Goal: Task Accomplishment & Management: Complete application form

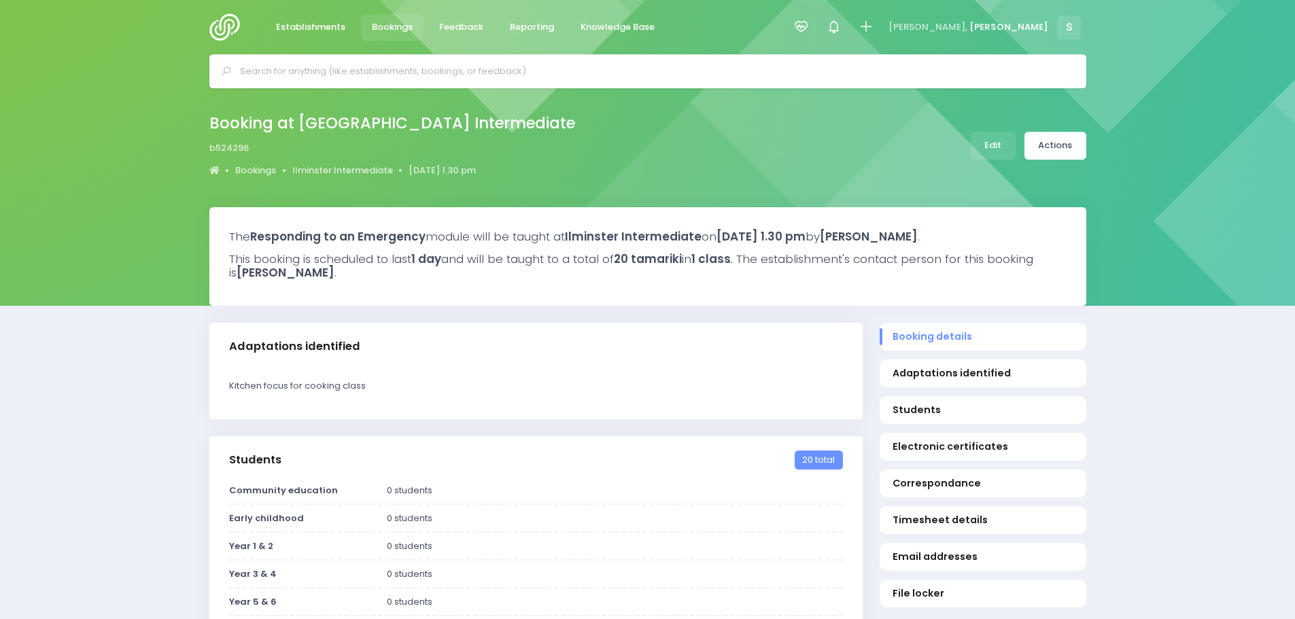
select select "5"
click at [874, 27] on icon at bounding box center [866, 27] width 16 height 16
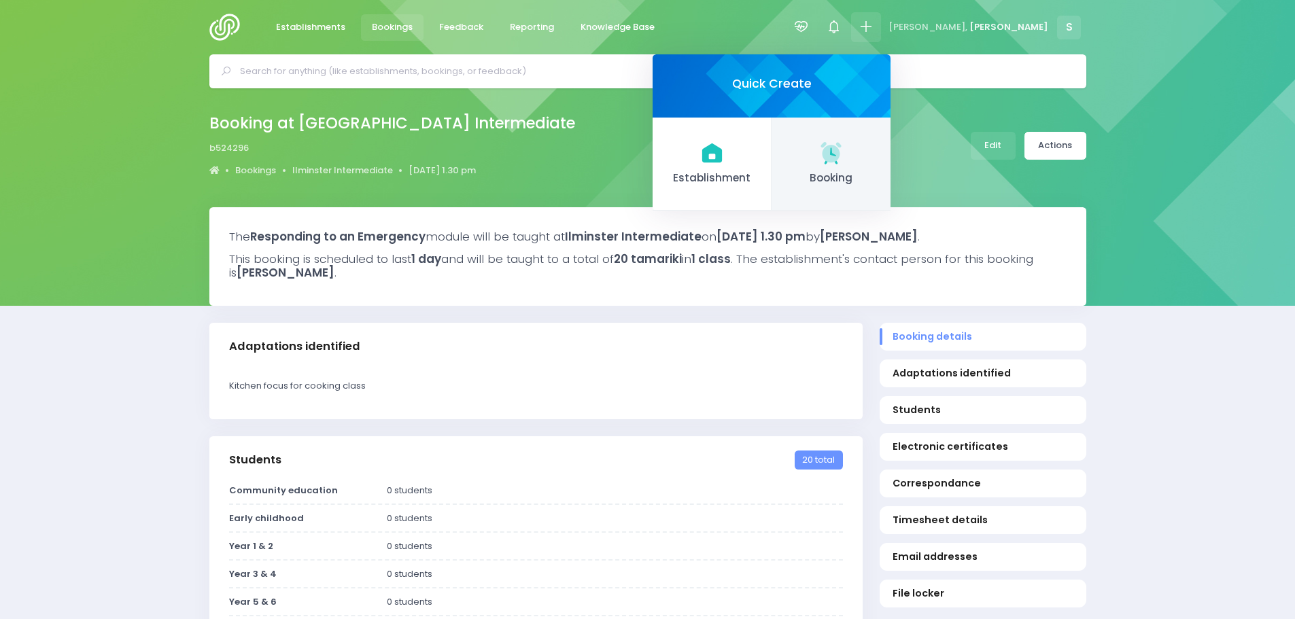
click at [845, 165] on icon at bounding box center [831, 152] width 27 height 27
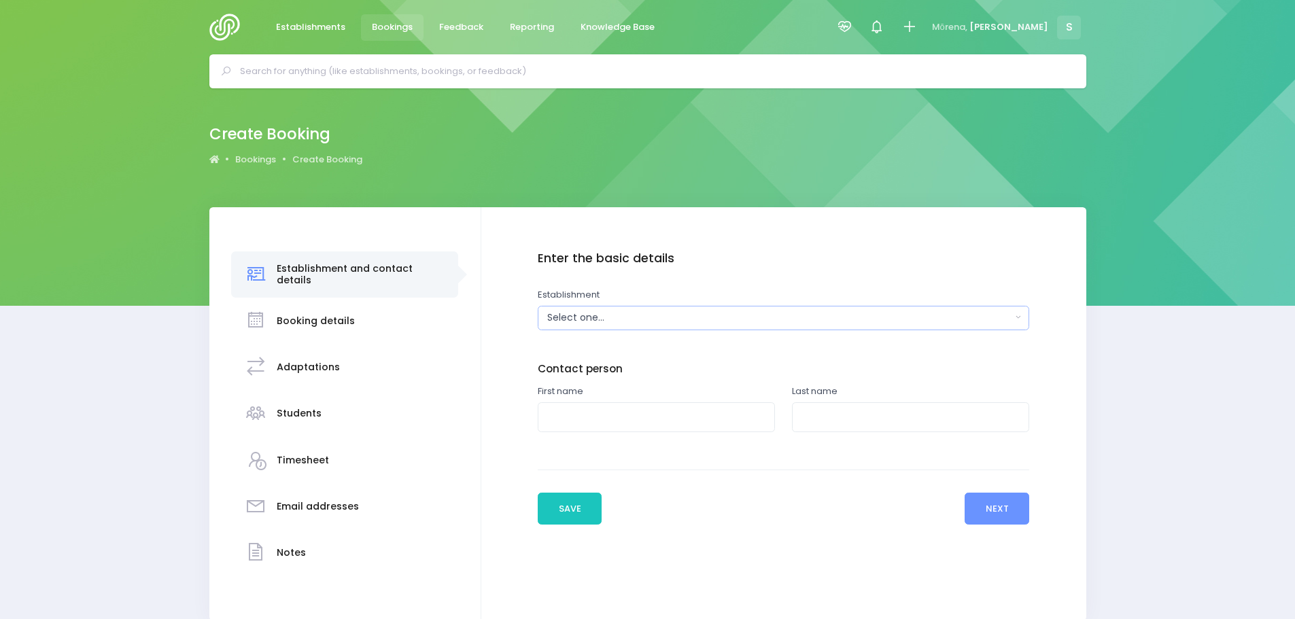
click at [568, 324] on div "Select one..." at bounding box center [779, 318] width 464 height 14
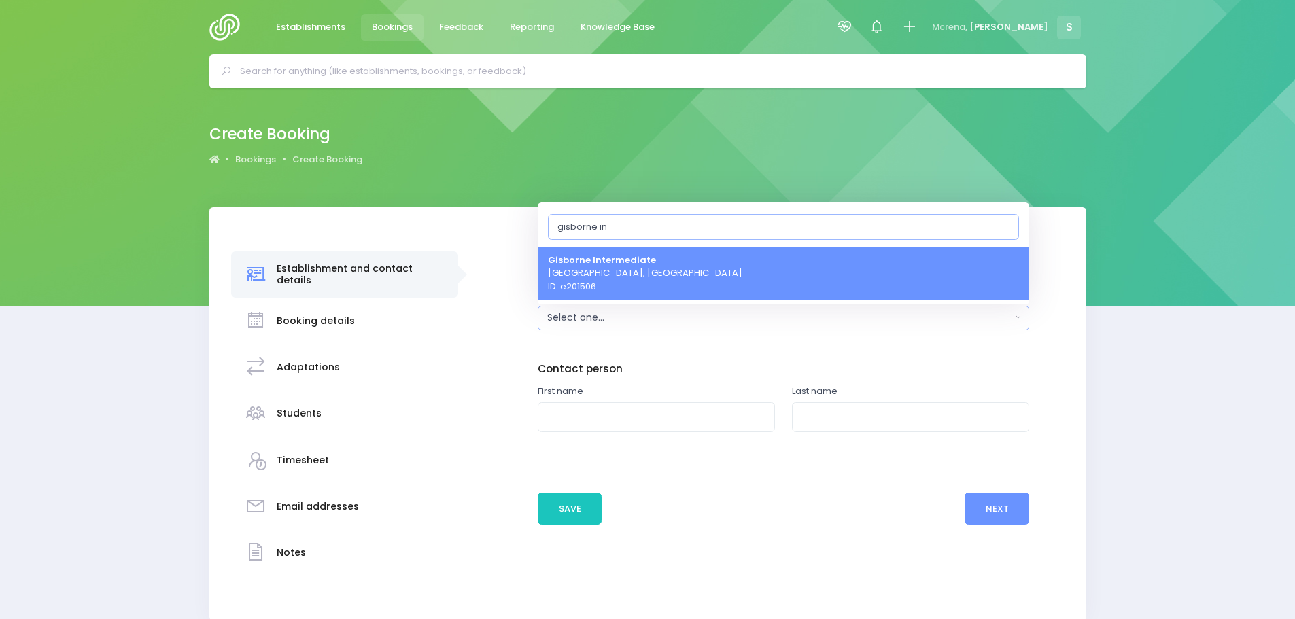
type input "gisborne in"
click at [642, 279] on span "Gisborne Intermediate Gisborne, Central Region ID: e201506" at bounding box center [645, 273] width 194 height 40
select select "201506"
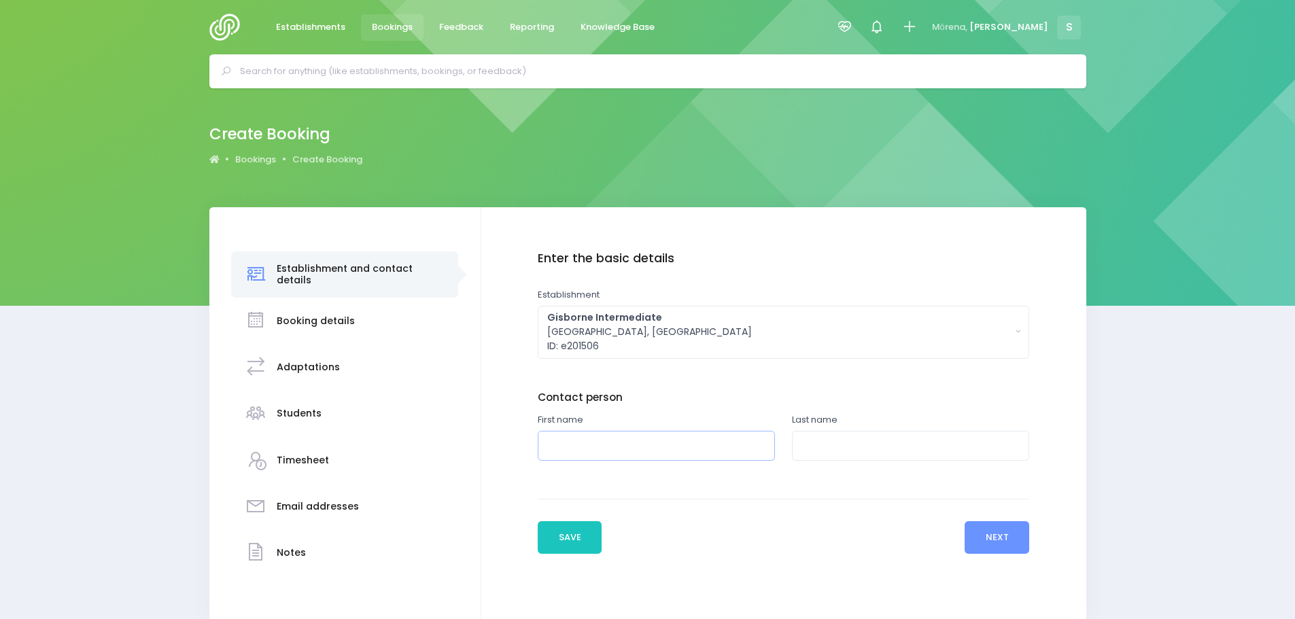
click at [588, 453] on input "text" at bounding box center [656, 446] width 237 height 31
type input "Tamara"
click at [832, 452] on input "text" at bounding box center [910, 446] width 237 height 31
click at [353, 74] on input "text" at bounding box center [654, 71] width 828 height 20
click at [235, 21] on img at bounding box center [228, 27] width 39 height 27
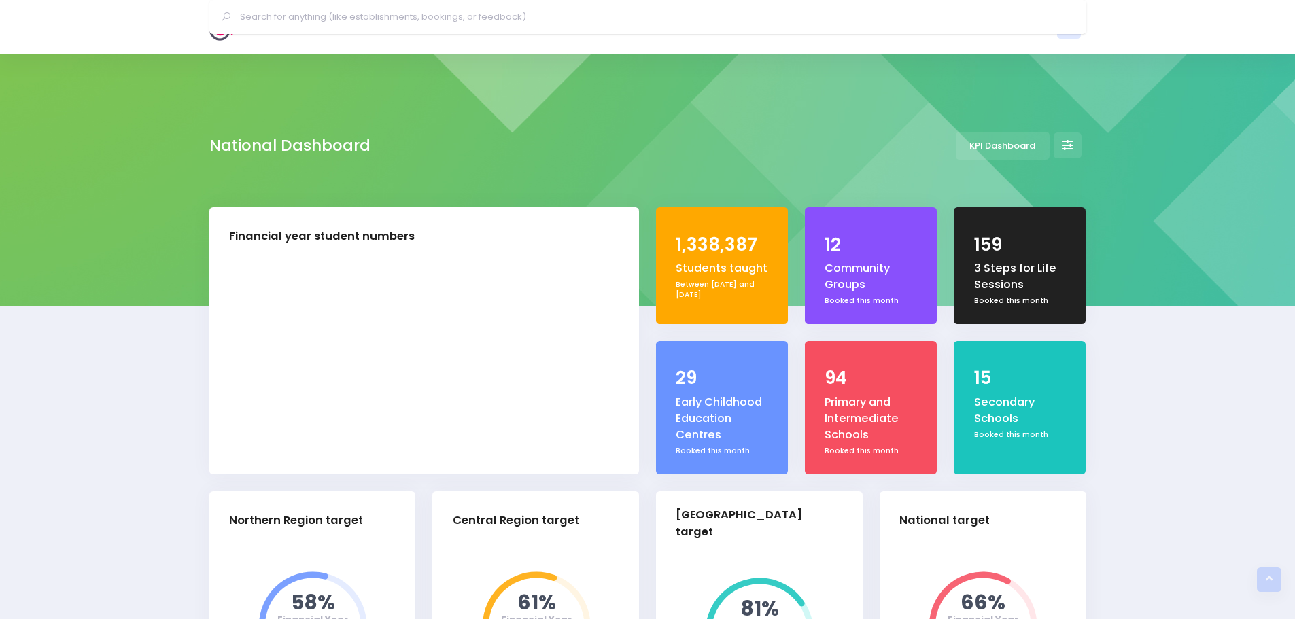
select select "5"
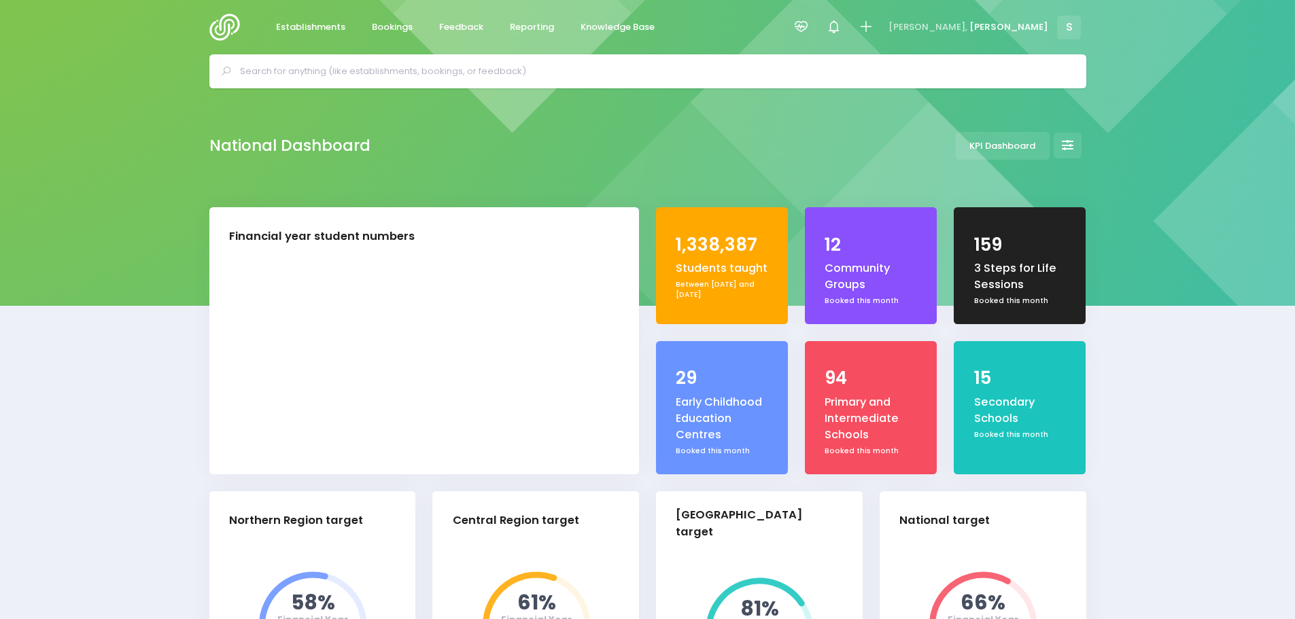
click at [290, 74] on input "text" at bounding box center [654, 71] width 828 height 20
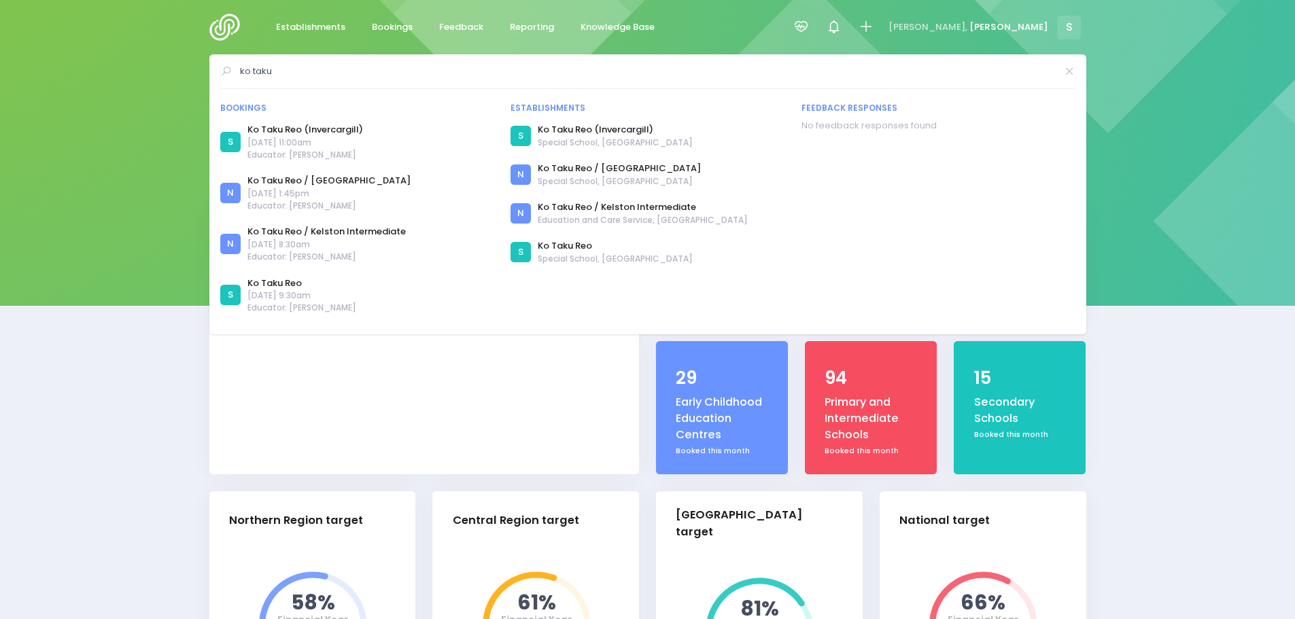
type input "ko taku"
click at [874, 34] on icon at bounding box center [866, 27] width 16 height 16
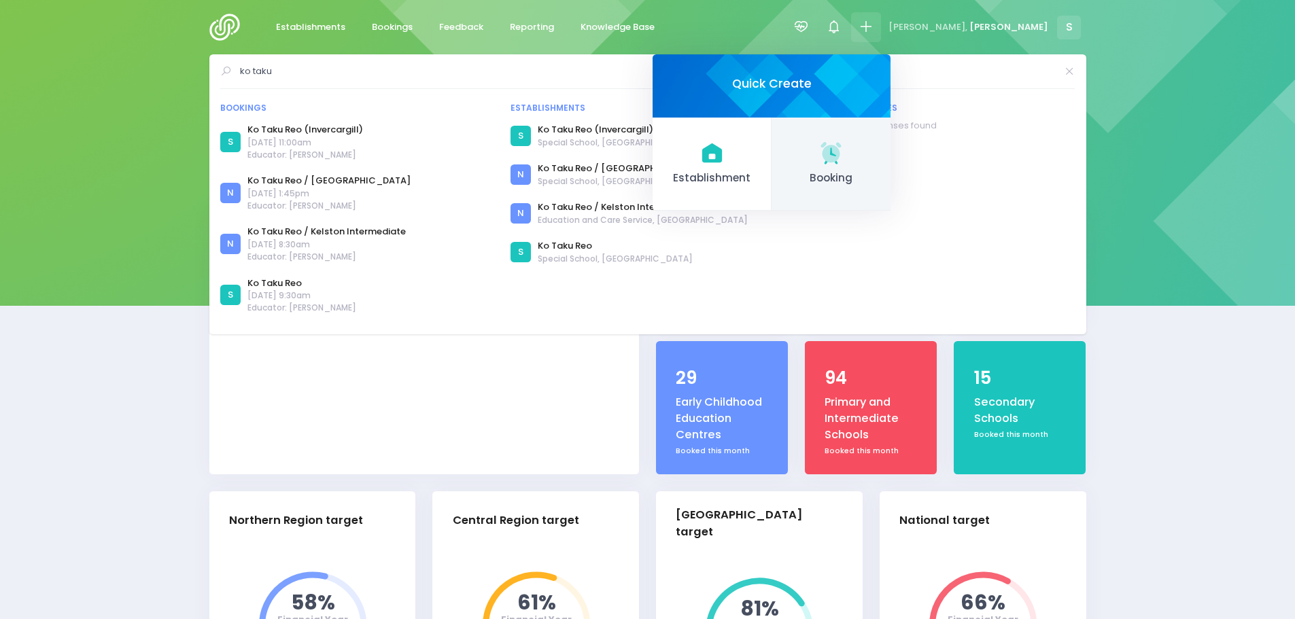
click at [891, 162] on link "Booking" at bounding box center [831, 165] width 119 height 94
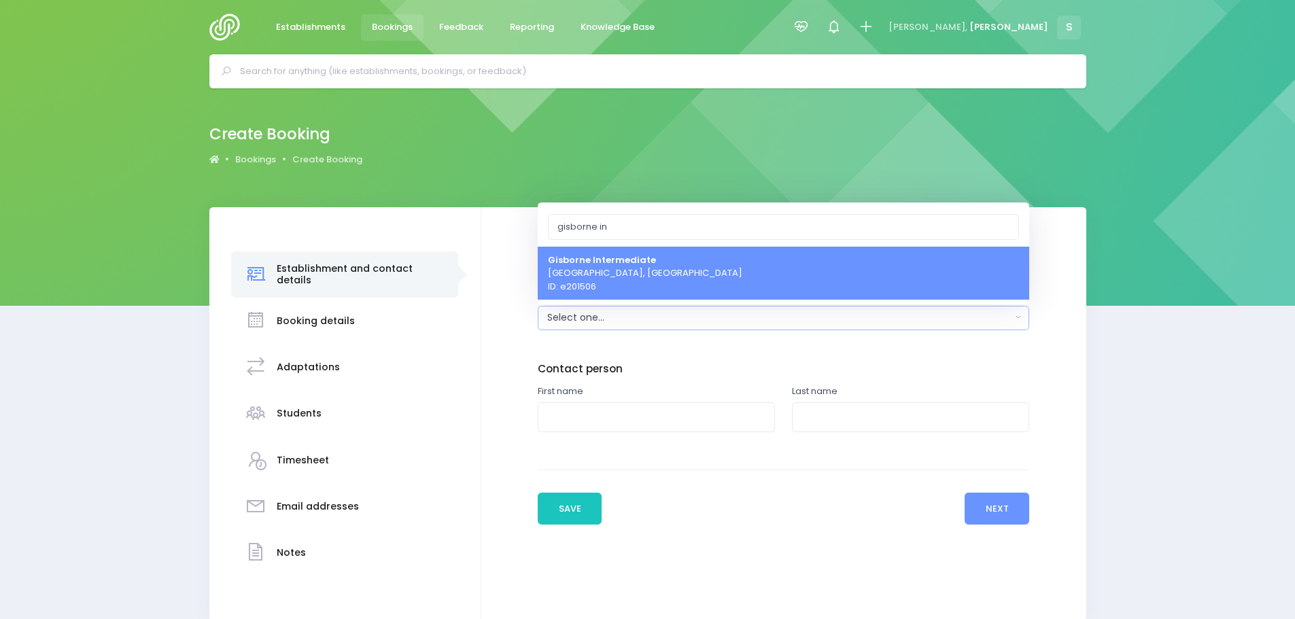
type input "gisborne in"
click at [612, 287] on span "Gisborne Intermediate Gisborne, Central Region ID: e201506" at bounding box center [645, 273] width 194 height 40
select select "201506"
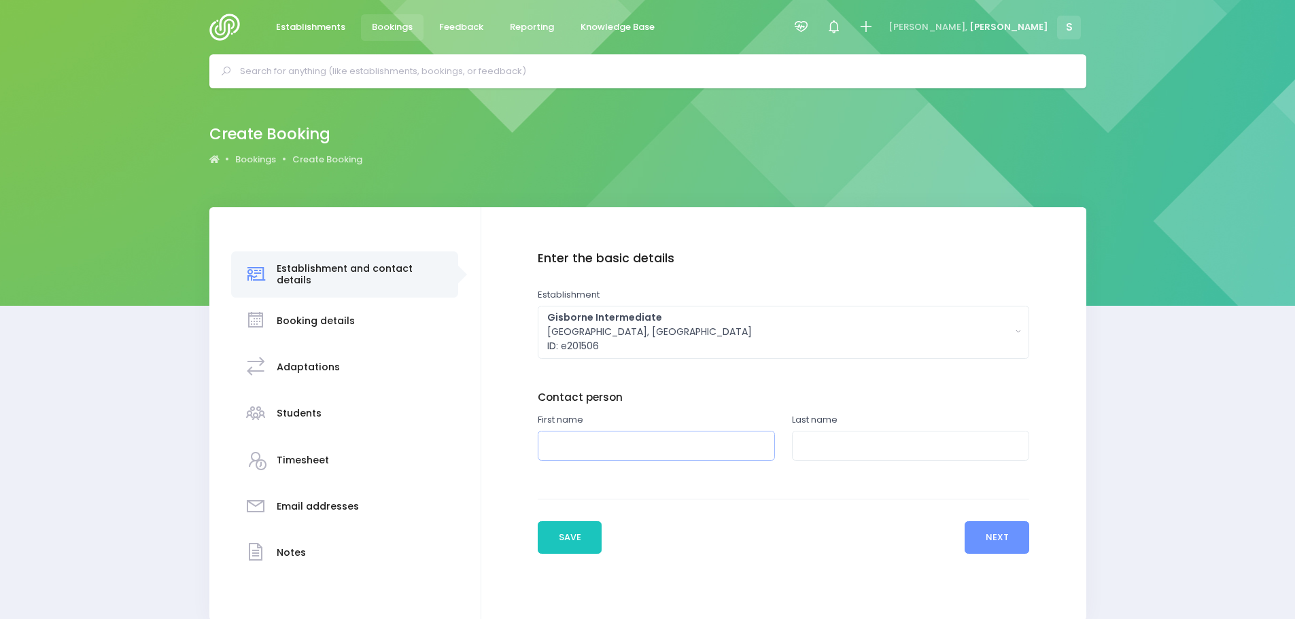
click at [584, 439] on input "text" at bounding box center [656, 446] width 237 height 31
type input "[PERSON_NAME]"
click at [881, 453] on input "text" at bounding box center [910, 446] width 237 height 31
type input "[PERSON_NAME]"
click at [999, 534] on button "Next" at bounding box center [997, 538] width 65 height 33
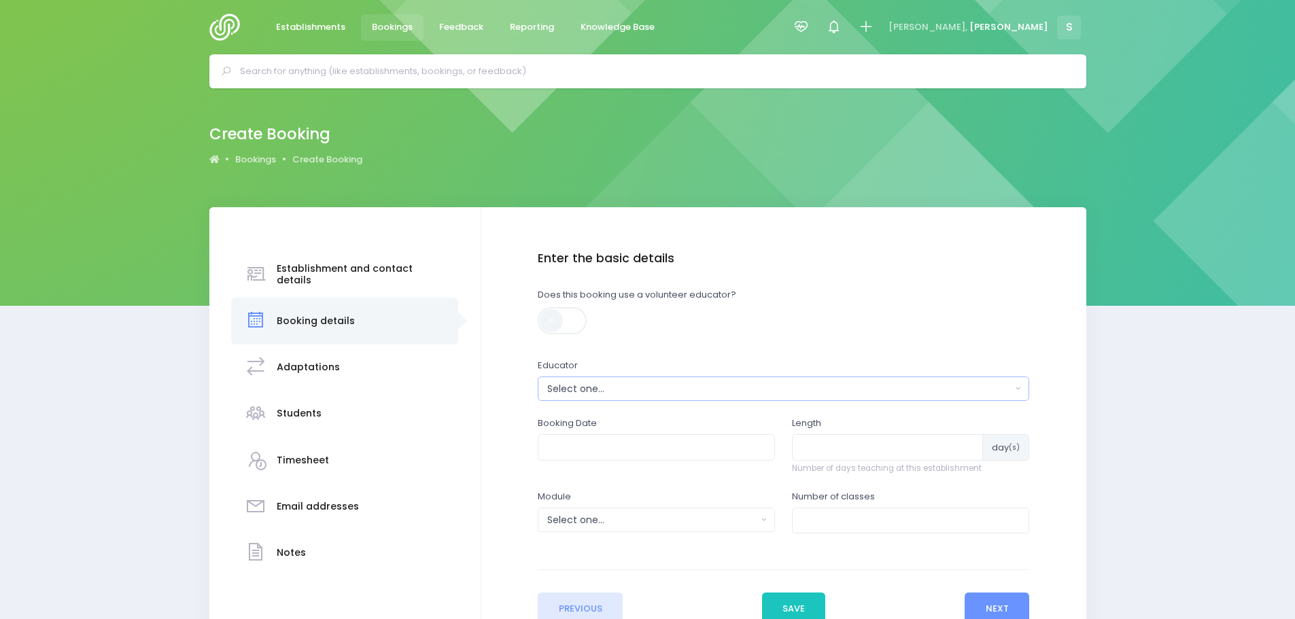
click at [628, 390] on div "Select one..." at bounding box center [779, 389] width 464 height 14
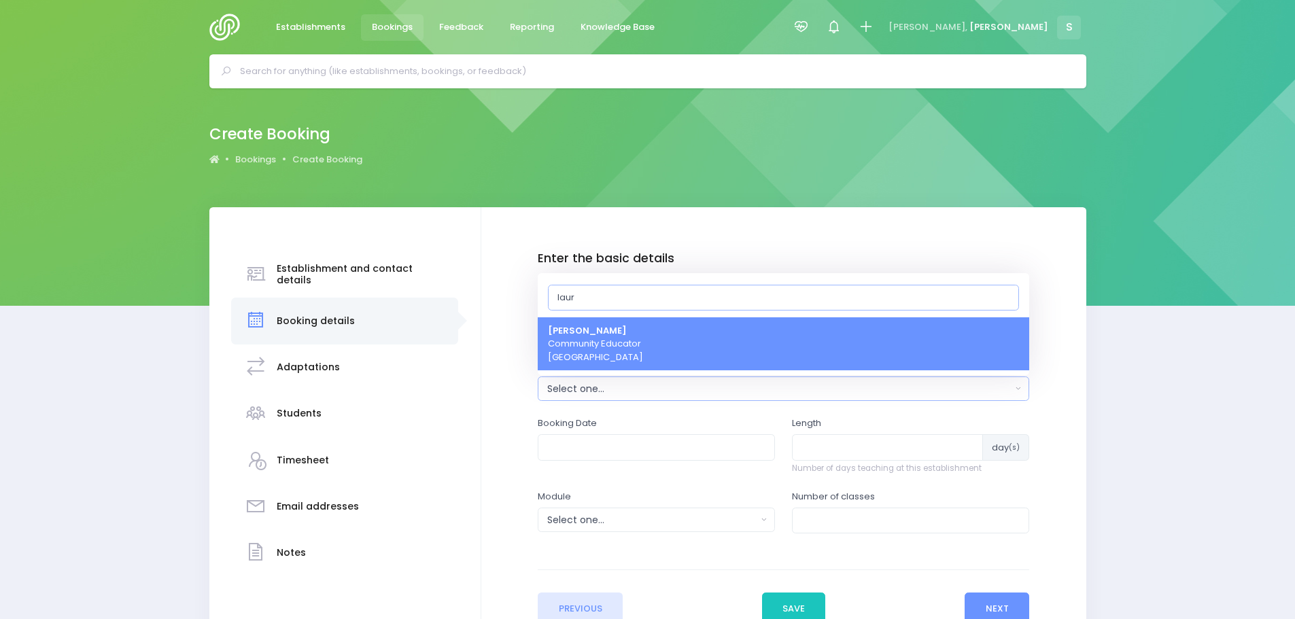
type input "laur"
click at [600, 335] on strong "Laurel Mitchell" at bounding box center [587, 330] width 79 height 13
select select "186947"
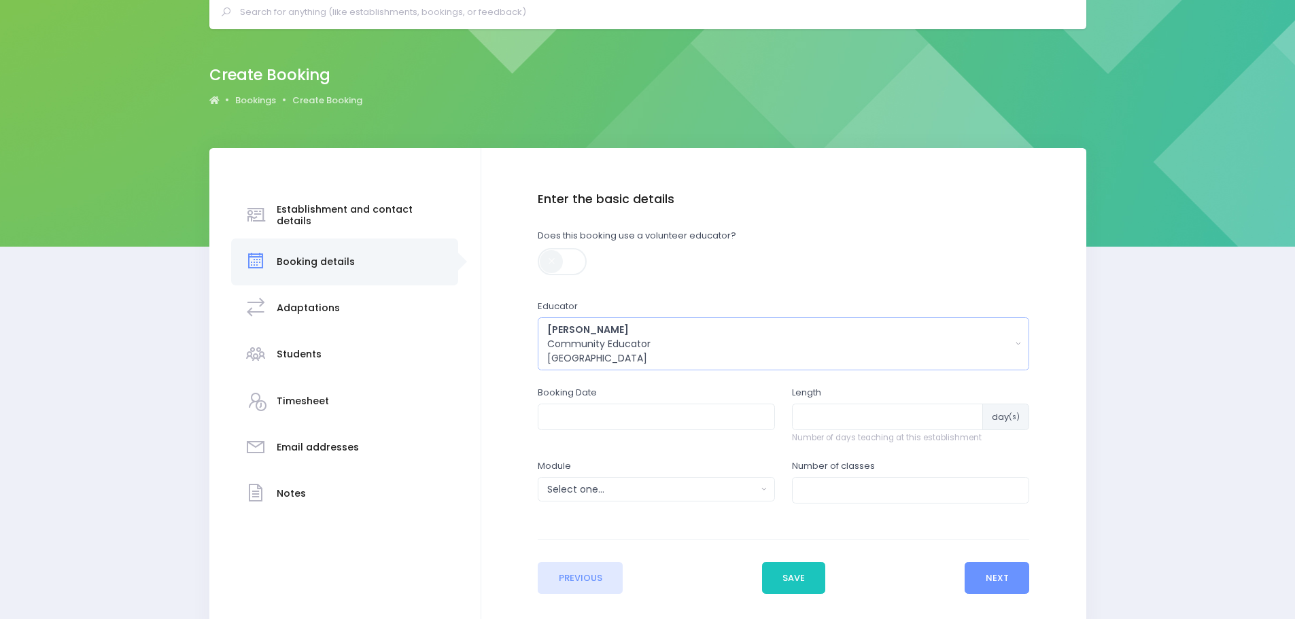
scroll to position [136, 0]
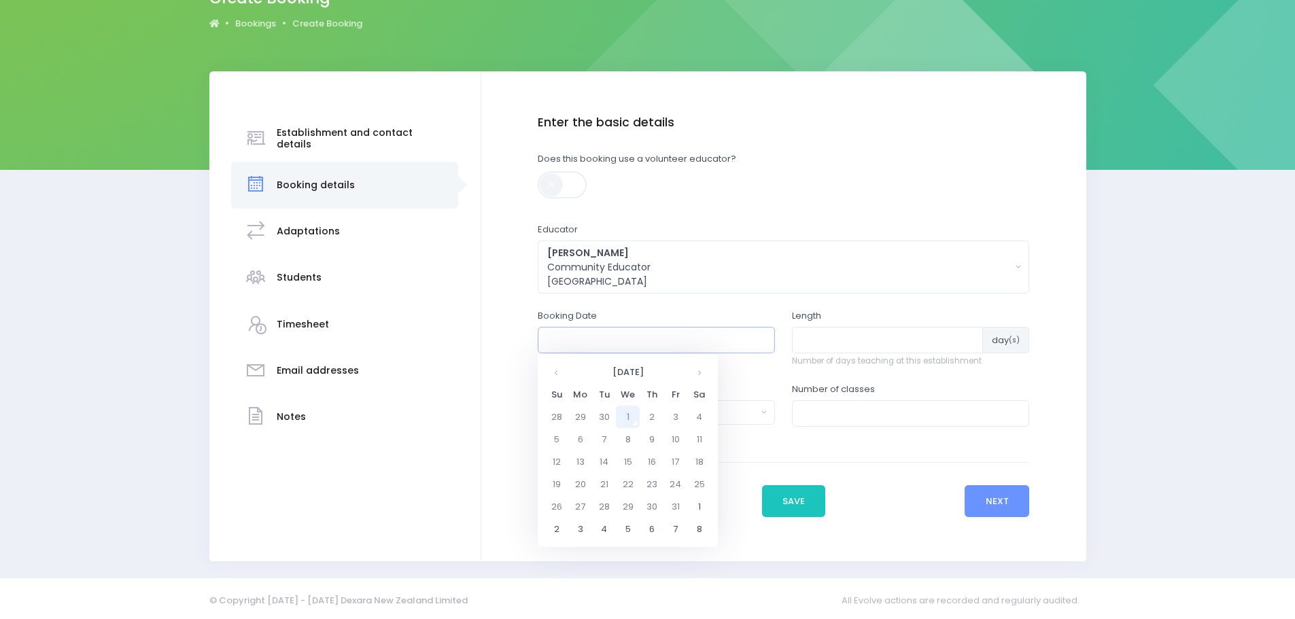
click at [580, 342] on input "text" at bounding box center [656, 340] width 237 height 26
drag, startPoint x: 556, startPoint y: 367, endPoint x: 598, endPoint y: 371, distance: 42.4
click at [556, 367] on th at bounding box center [557, 372] width 24 height 22
click at [700, 381] on th at bounding box center [699, 372] width 24 height 22
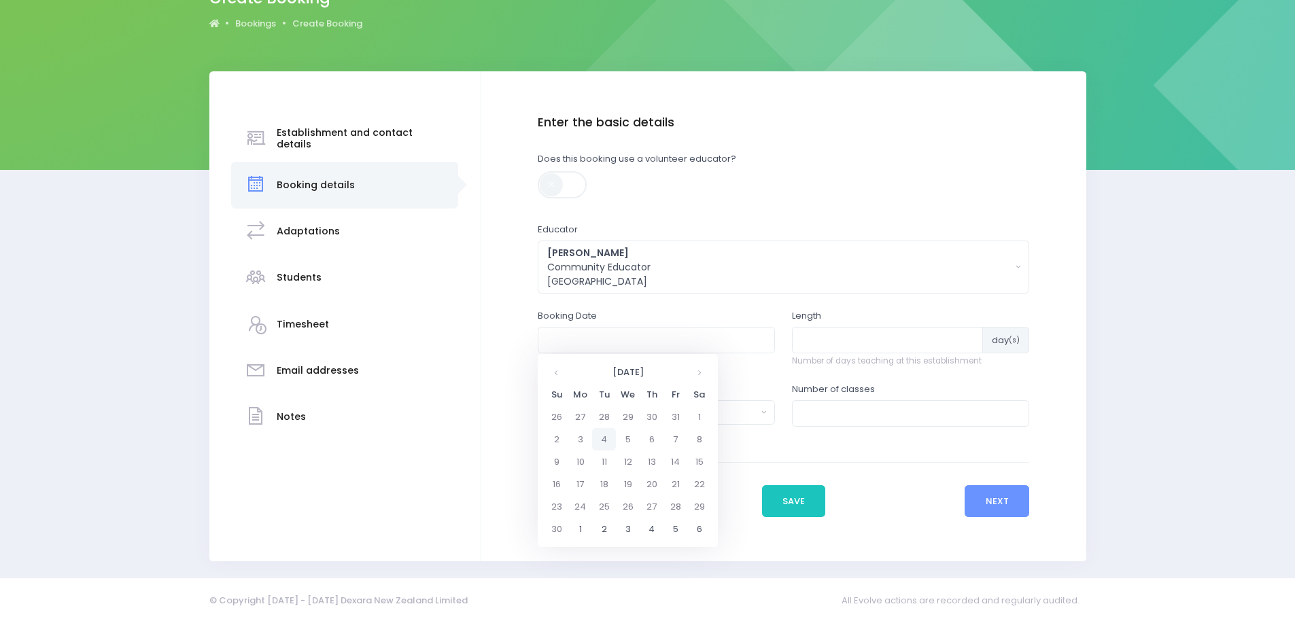
click at [606, 442] on td "4" at bounding box center [604, 439] width 24 height 22
click at [640, 437] on span "9" at bounding box center [642, 437] width 24 height 18
click at [604, 419] on span "9:05" at bounding box center [607, 416] width 38 height 18
click at [647, 341] on input "04/11/2025 09:05 AM" at bounding box center [656, 340] width 237 height 26
click at [604, 443] on td "4" at bounding box center [604, 439] width 24 height 22
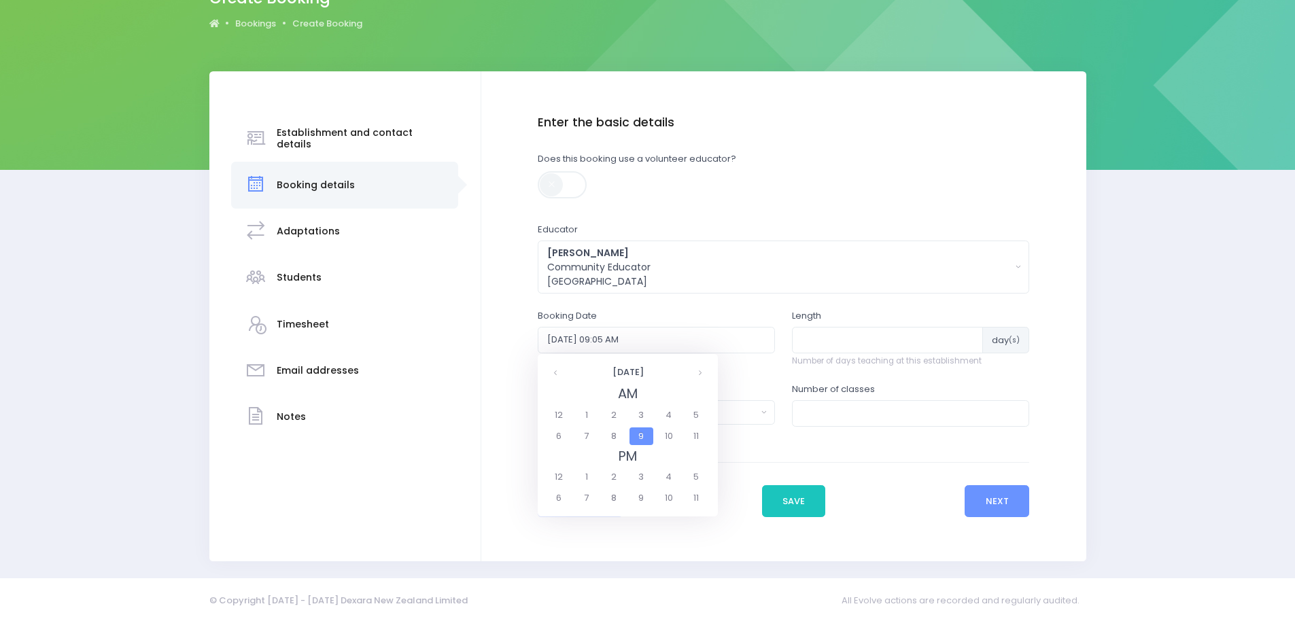
click at [645, 435] on span "9" at bounding box center [642, 437] width 24 height 18
click at [562, 415] on span "9:00" at bounding box center [566, 416] width 38 height 18
type input "04/11/2025 09:00 AM"
click at [822, 344] on input "number" at bounding box center [887, 340] width 191 height 26
type input "2"
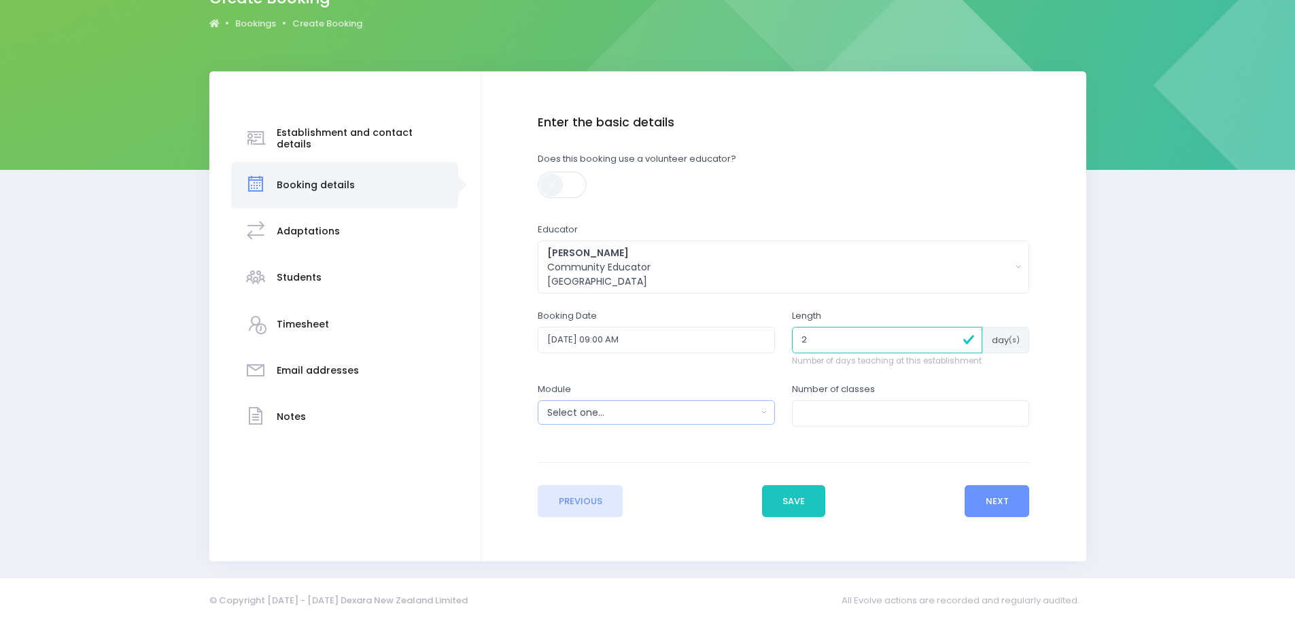
click at [611, 419] on div "Select one..." at bounding box center [651, 413] width 209 height 14
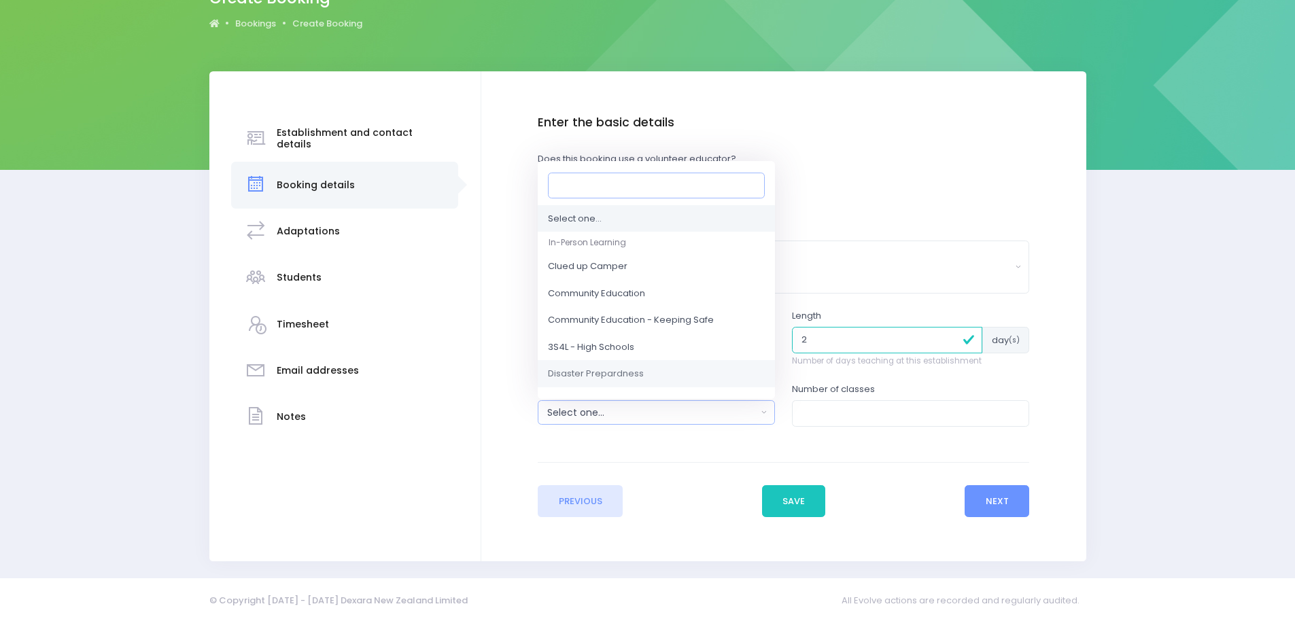
scroll to position [68, 0]
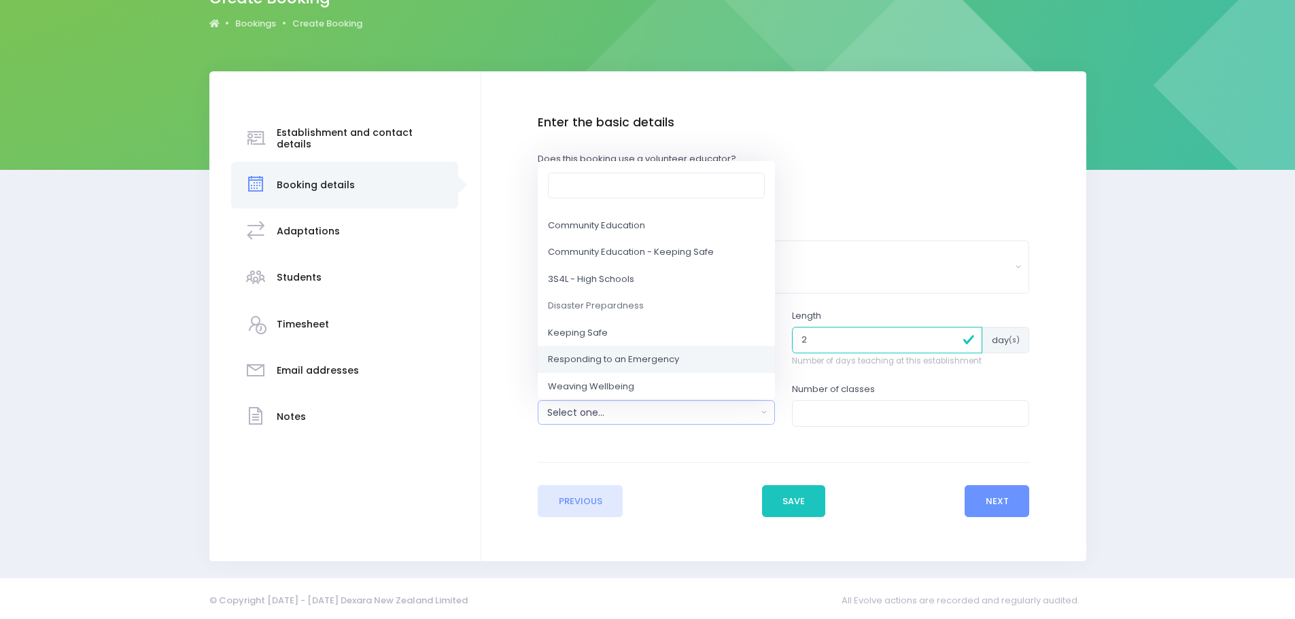
drag, startPoint x: 607, startPoint y: 356, endPoint x: 667, endPoint y: 377, distance: 64.1
click at [607, 356] on span "Responding to an Emergency" at bounding box center [613, 361] width 131 height 14
select select "Responding to an Emergency"
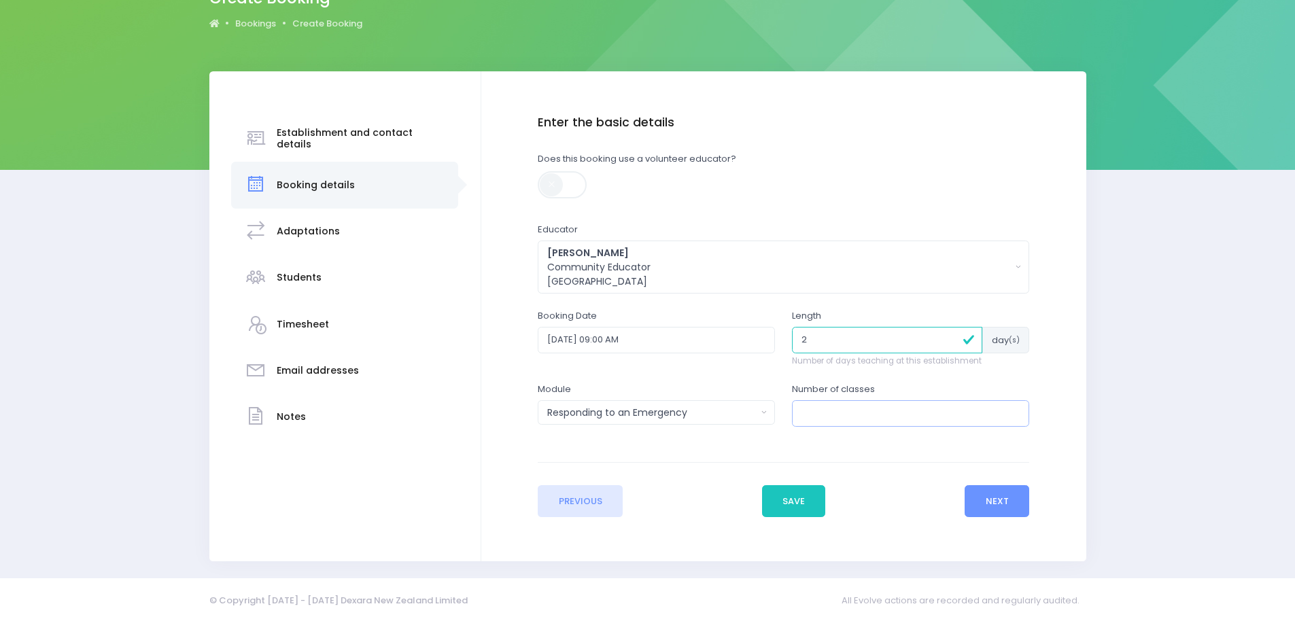
click at [821, 411] on input "number" at bounding box center [910, 414] width 237 height 26
type input "4"
click at [993, 494] on button "Next" at bounding box center [997, 502] width 65 height 33
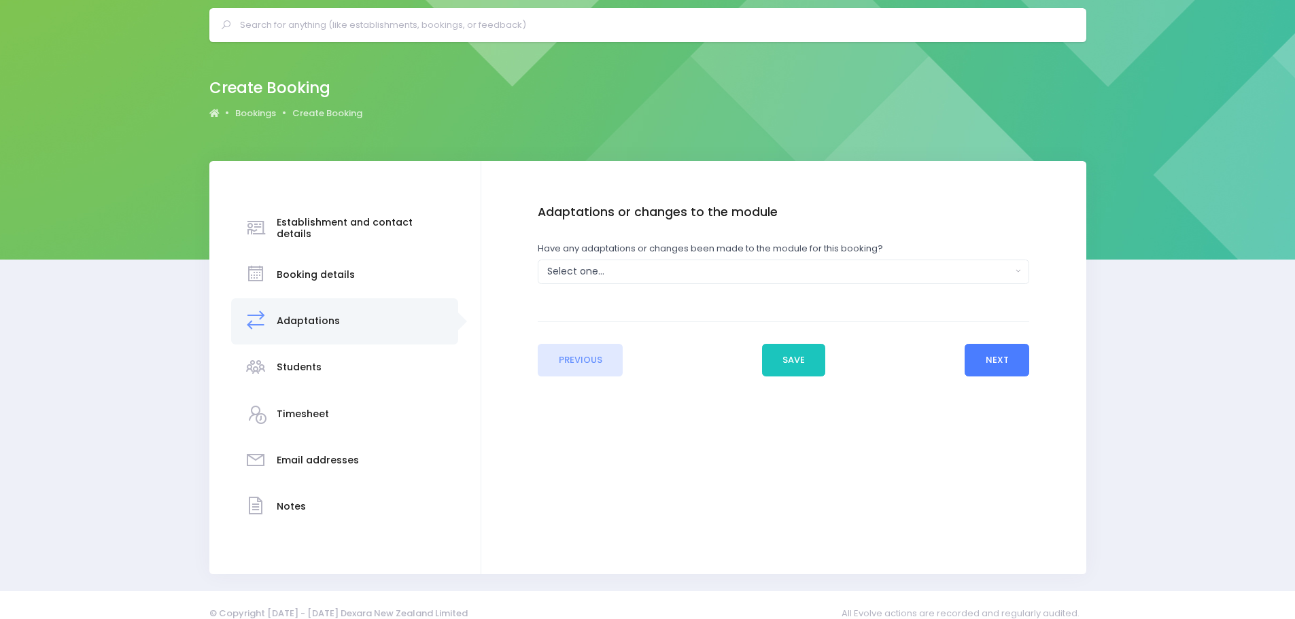
scroll to position [0, 0]
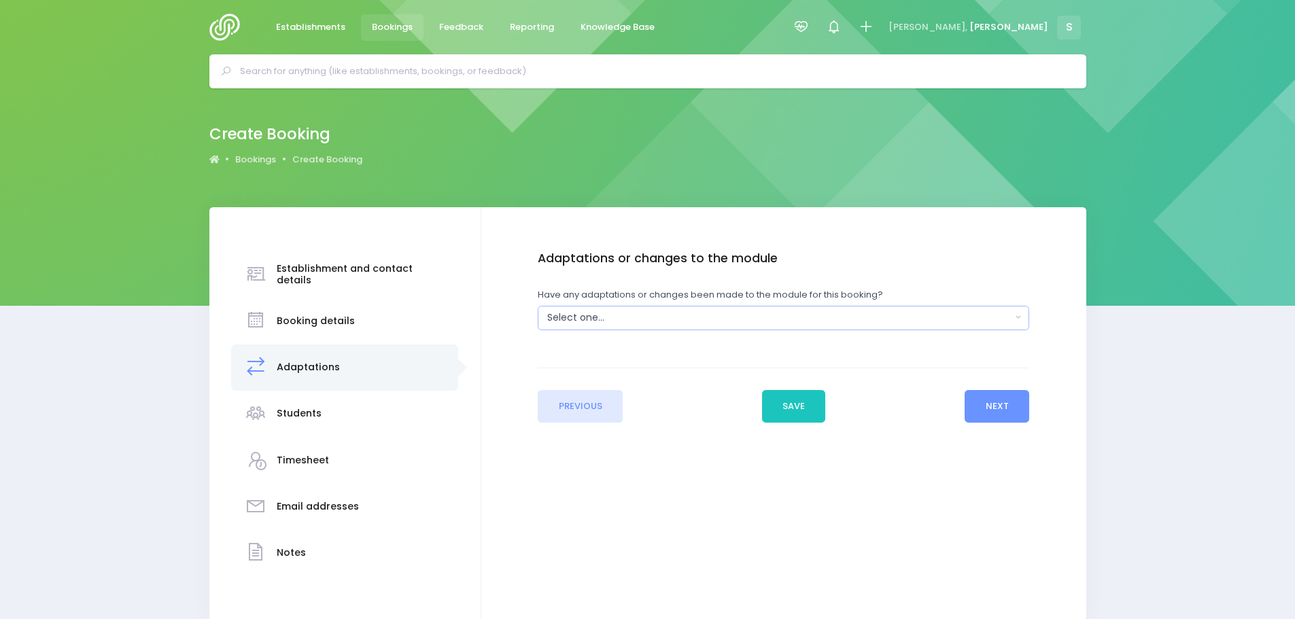
click at [728, 326] on button "Select one..." at bounding box center [784, 318] width 492 height 24
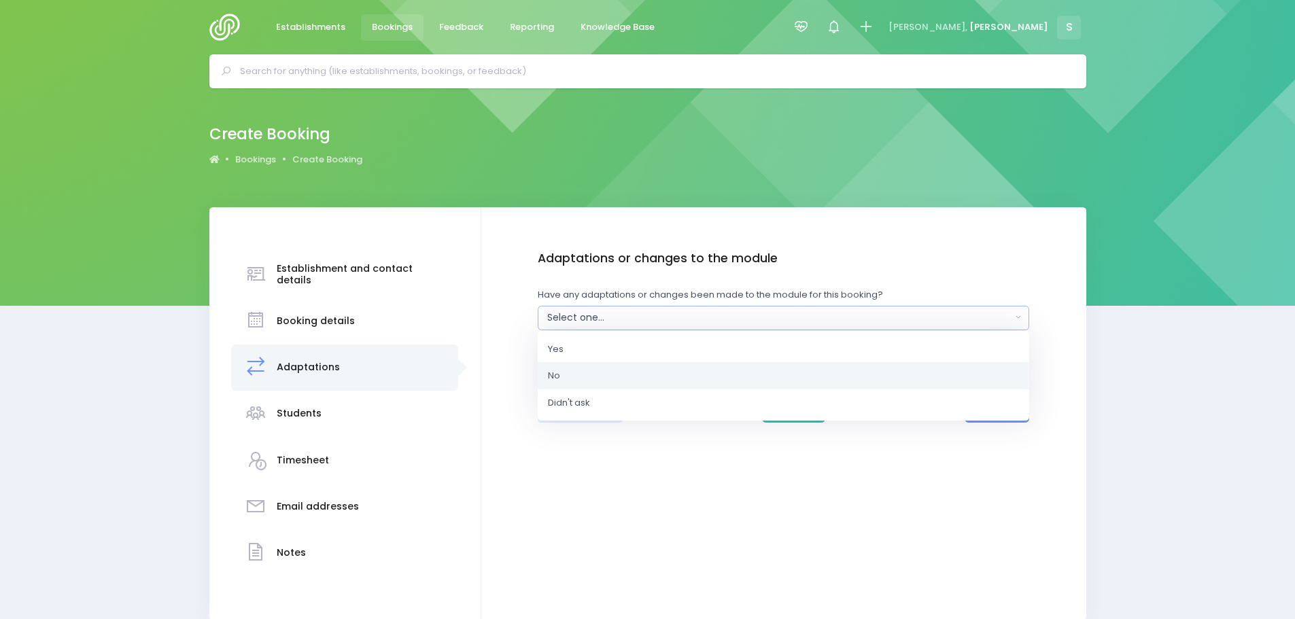
click at [577, 373] on link "No" at bounding box center [784, 375] width 492 height 27
select select "No"
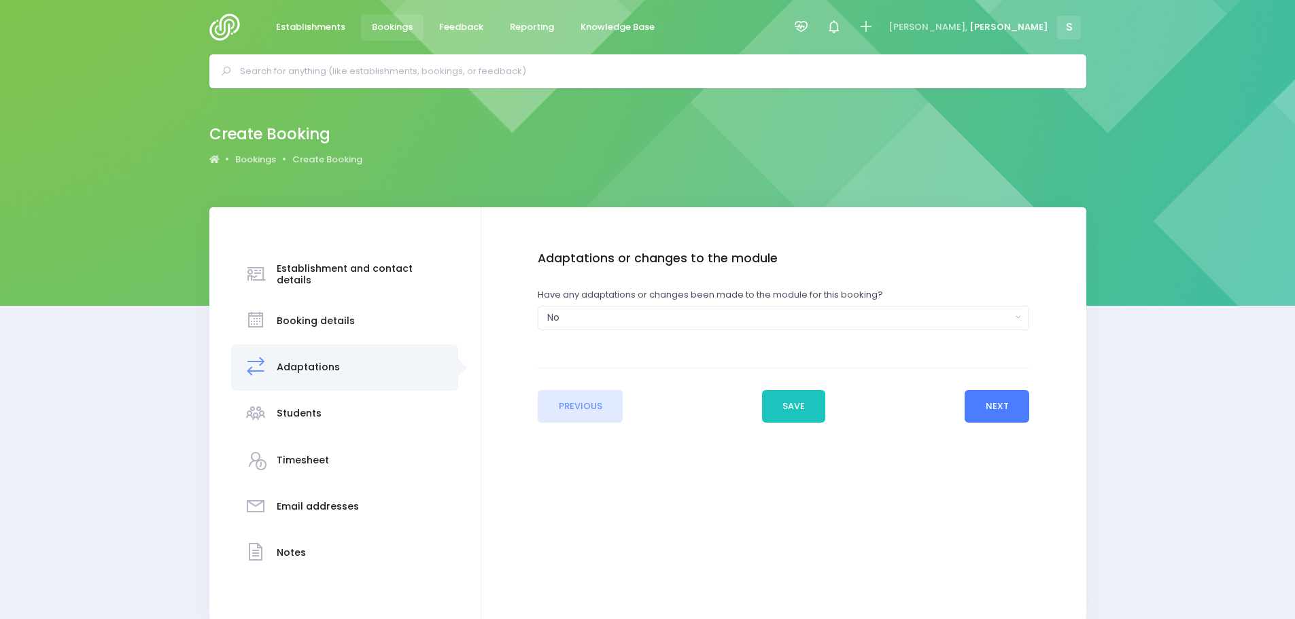
click at [1007, 404] on button "Next" at bounding box center [997, 406] width 65 height 33
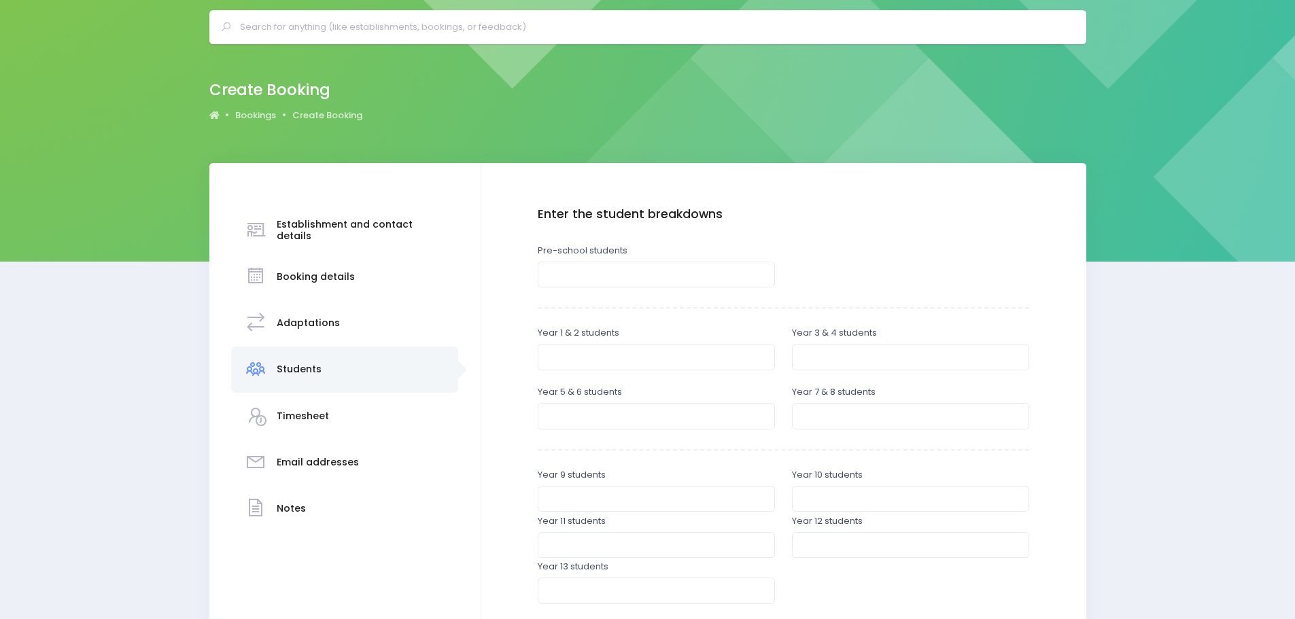
scroll to position [68, 0]
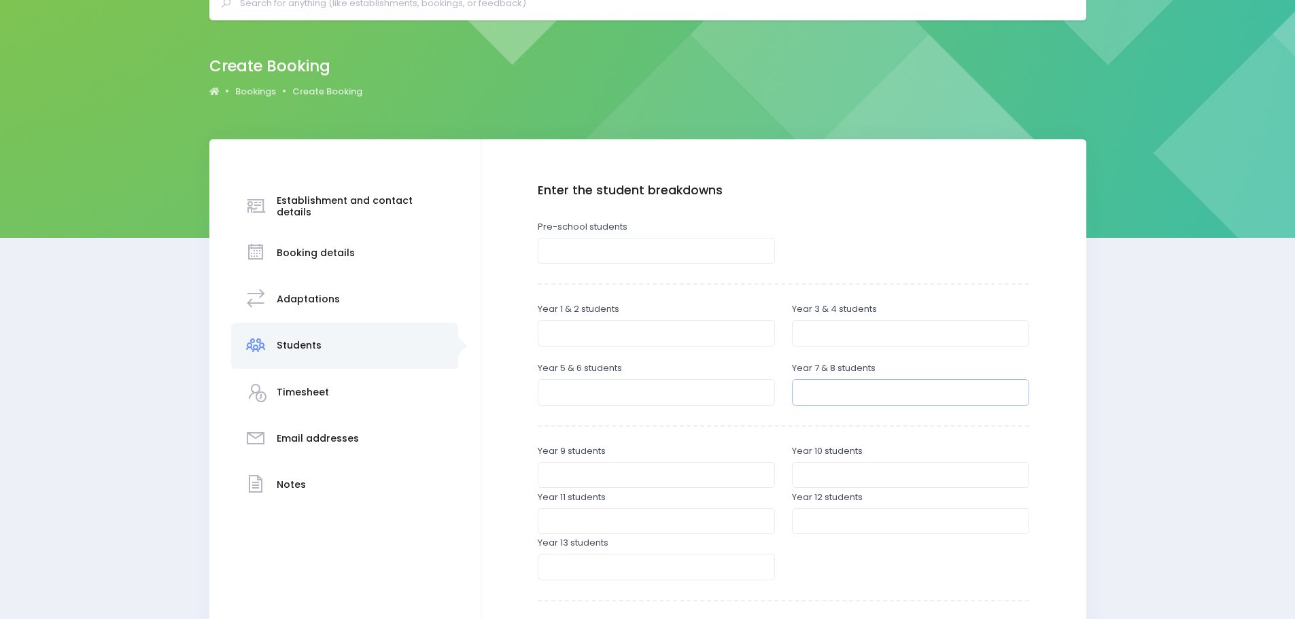
click at [834, 390] on input "number" at bounding box center [910, 392] width 237 height 26
type input "120"
click at [779, 418] on div "Enter the student breakdowns Pre-school students Year 1 & 2 students Year 3 & 4…" at bounding box center [784, 437] width 492 height 506
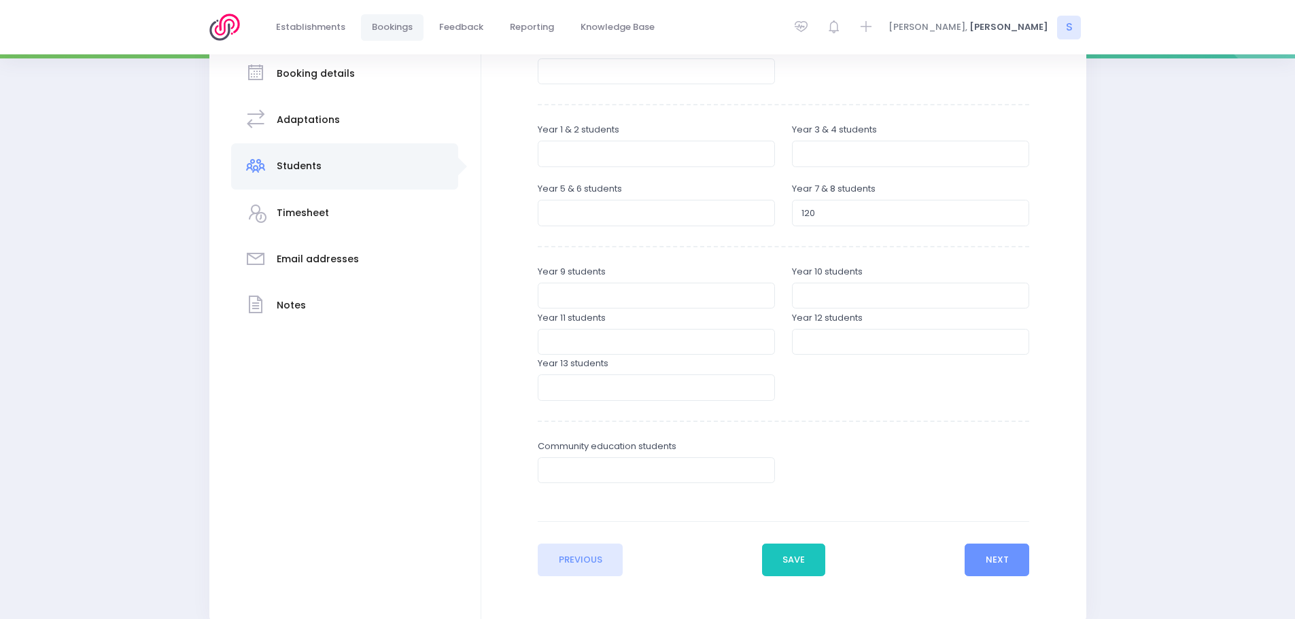
scroll to position [272, 0]
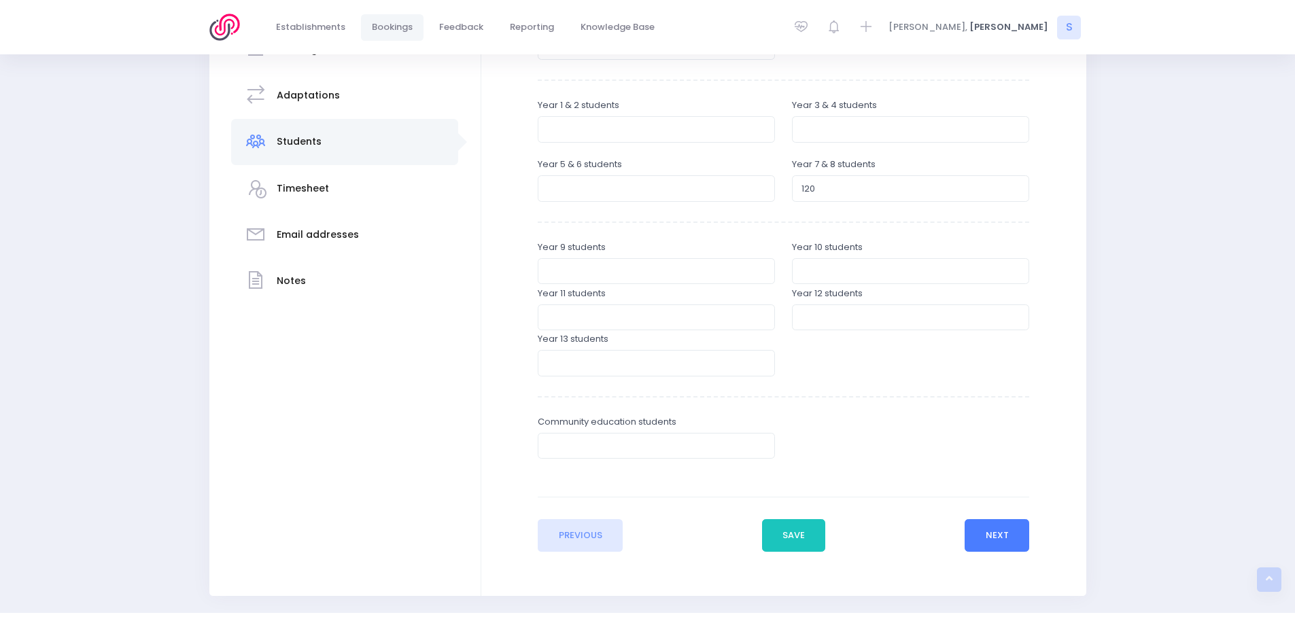
click at [991, 527] on button "Next" at bounding box center [997, 536] width 65 height 33
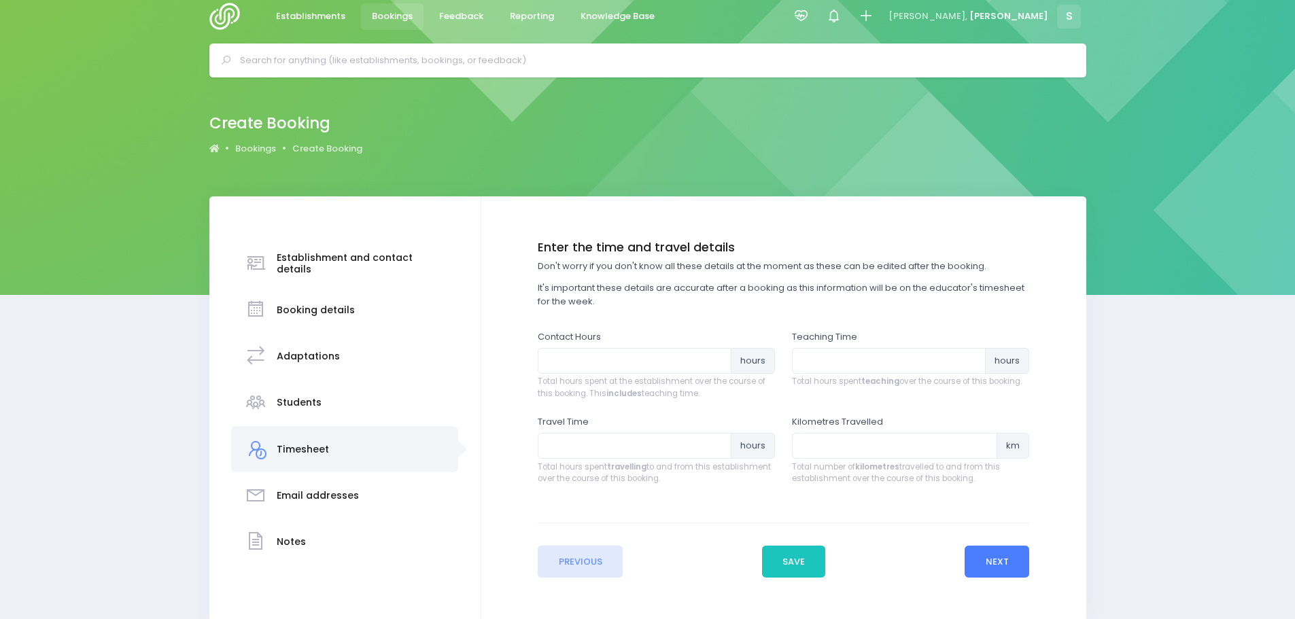
scroll to position [0, 0]
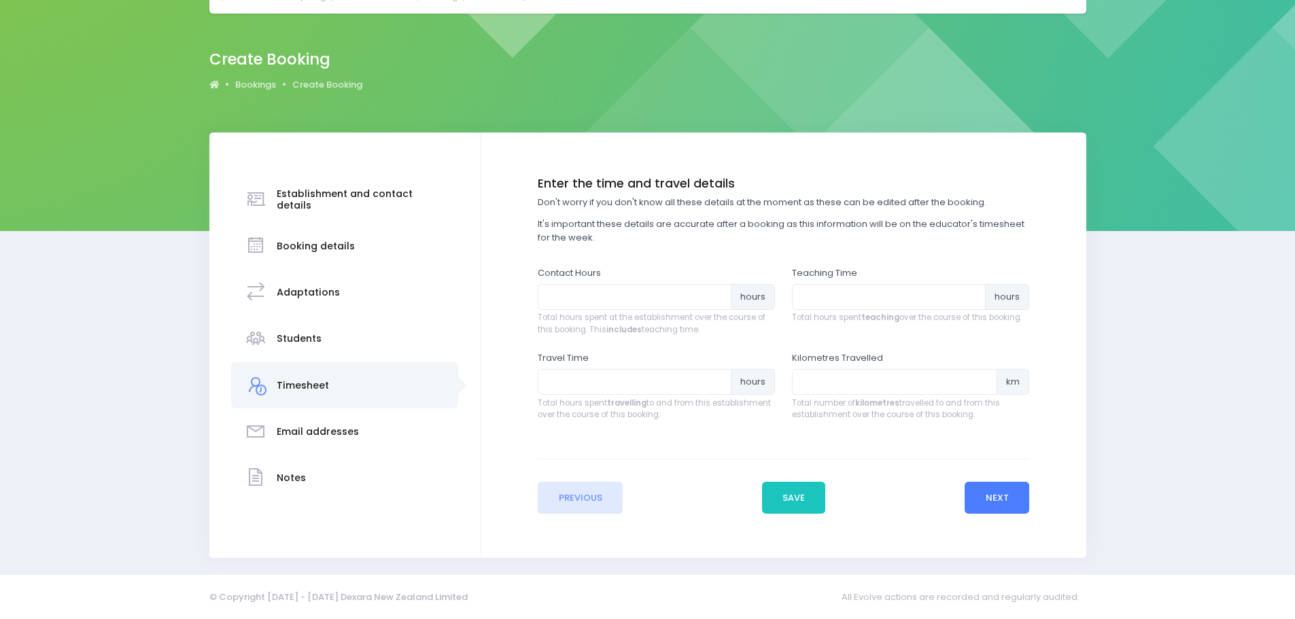
click at [1007, 488] on button "Next" at bounding box center [997, 498] width 65 height 33
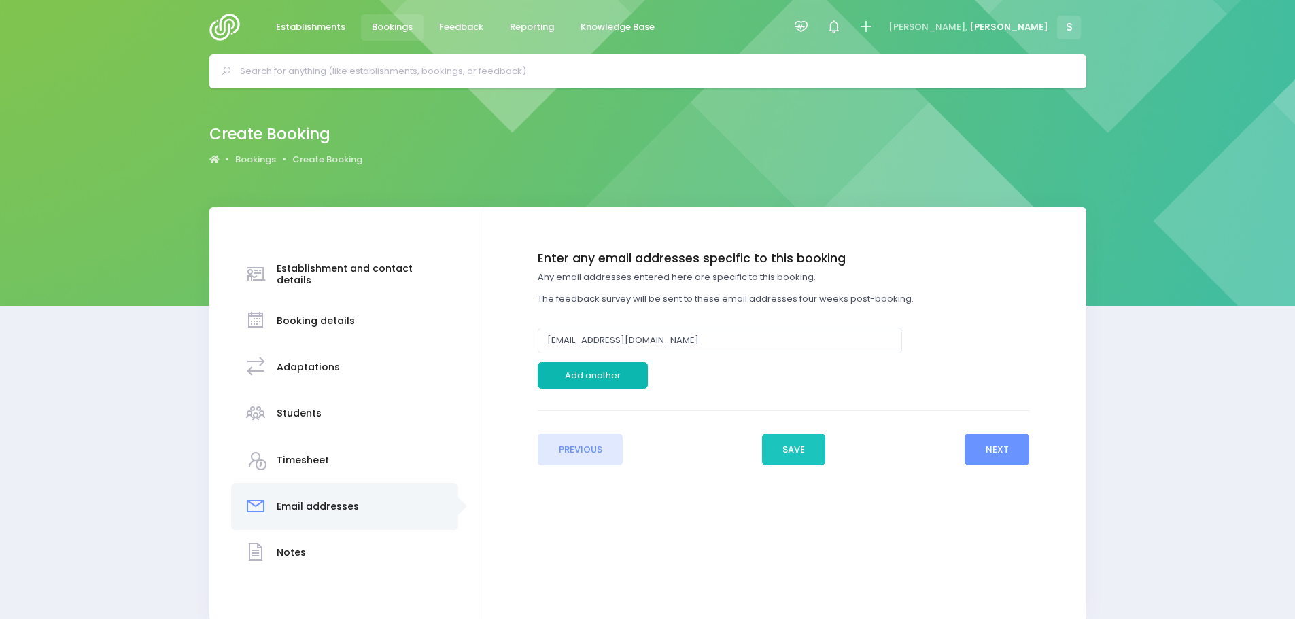
click at [607, 367] on button "Add another" at bounding box center [593, 375] width 110 height 26
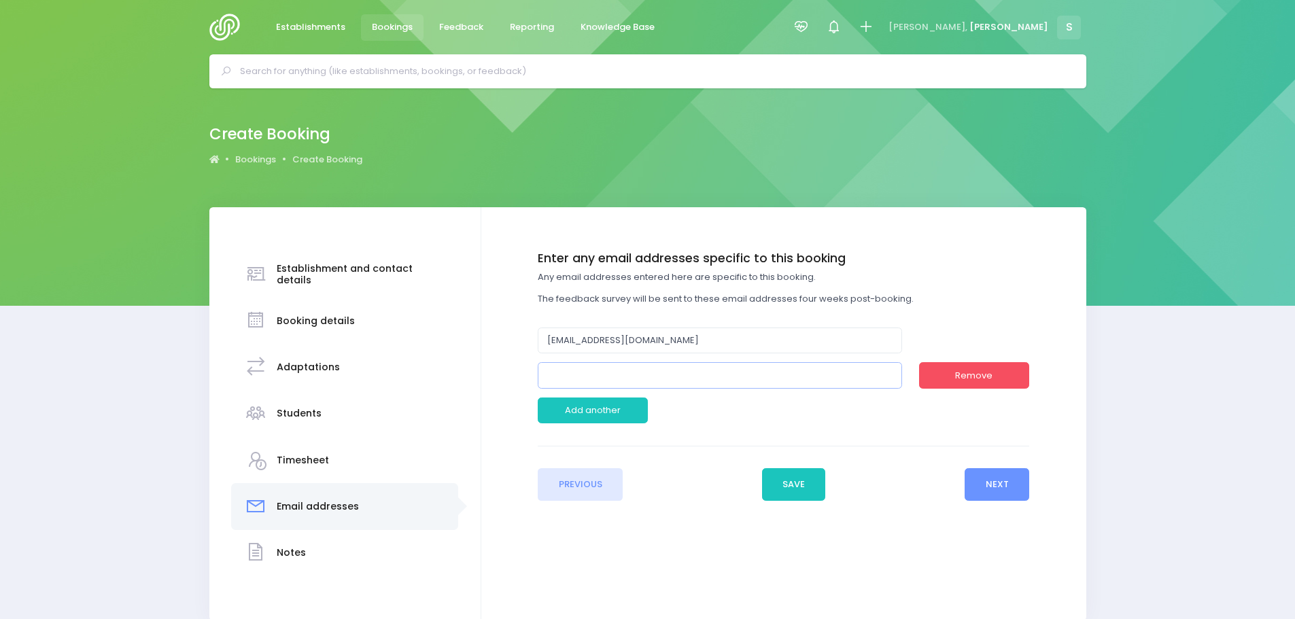
click at [671, 370] on input "email" at bounding box center [720, 375] width 364 height 26
paste input "tamara.douglas@gisint.school.nz"
type input "tamara.douglas@gisint.school.nz"
drag, startPoint x: 993, startPoint y: 477, endPoint x: 1002, endPoint y: 484, distance: 11.6
click at [993, 477] on button "Next" at bounding box center [997, 485] width 65 height 33
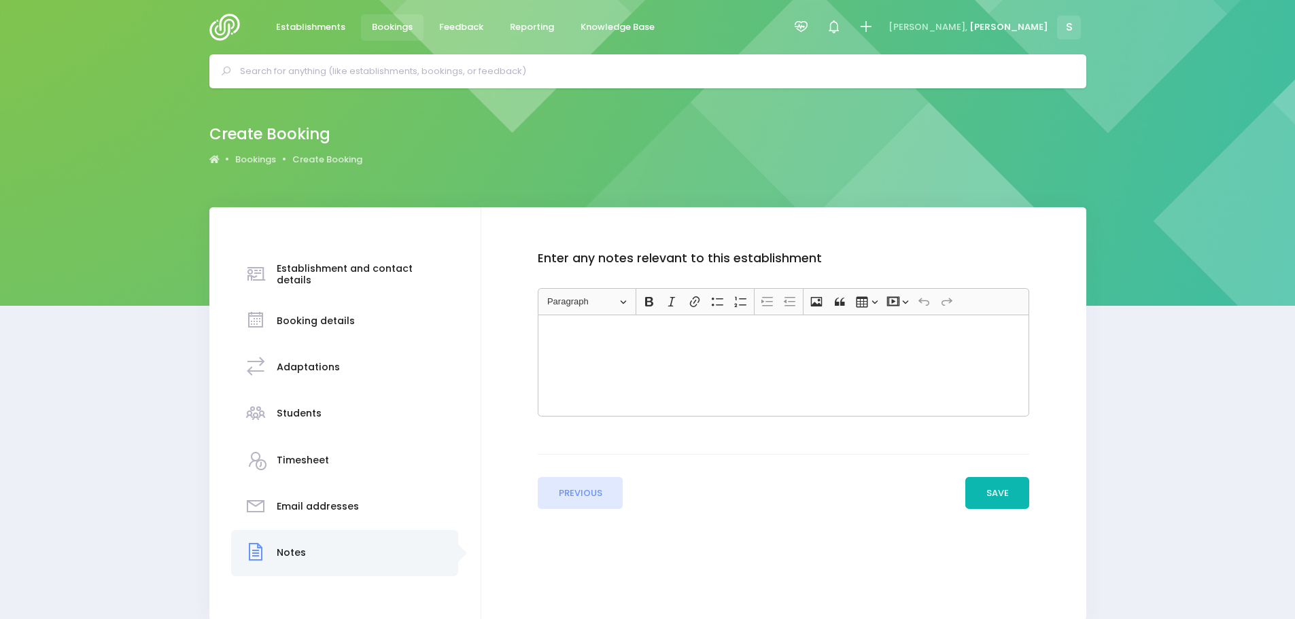
click at [1003, 489] on button "Save" at bounding box center [998, 493] width 64 height 33
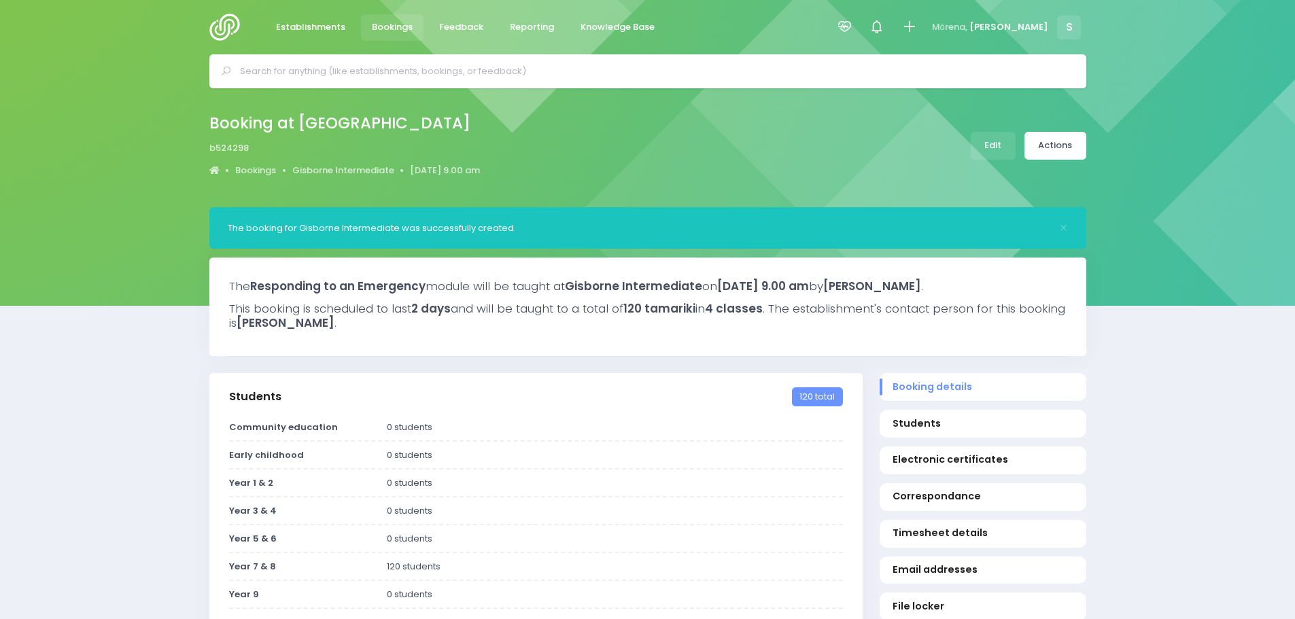
select select "5"
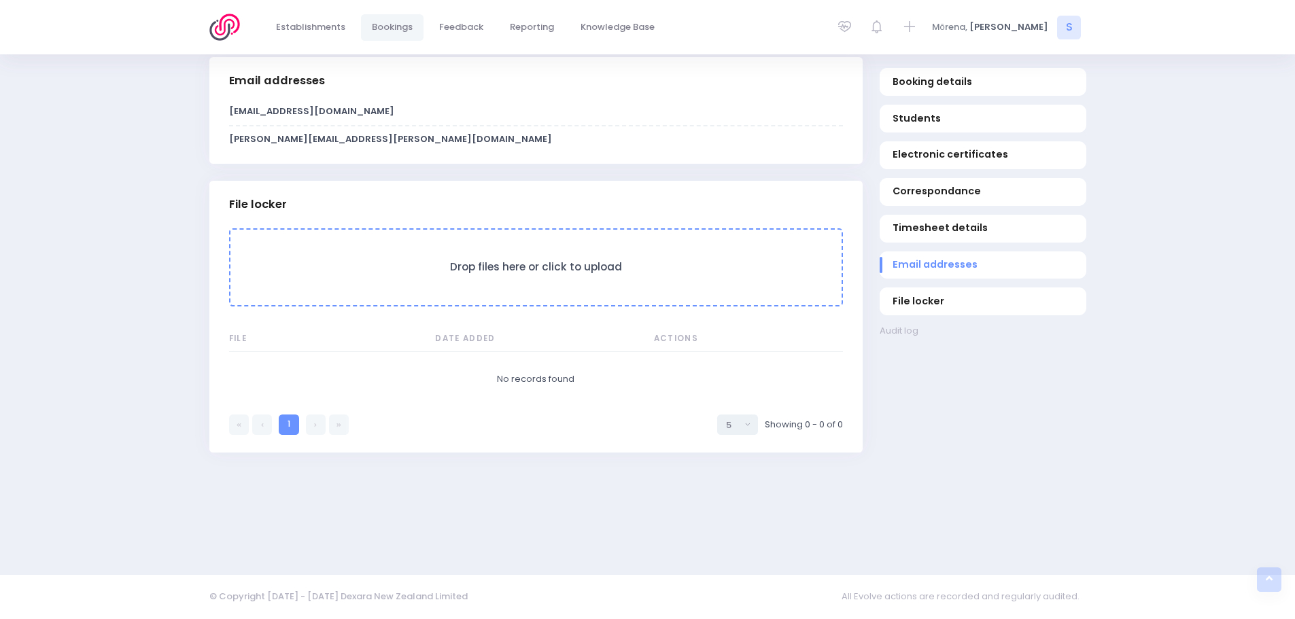
scroll to position [1156, 0]
click at [428, 254] on form "Drop files here or click to upload" at bounding box center [536, 267] width 614 height 78
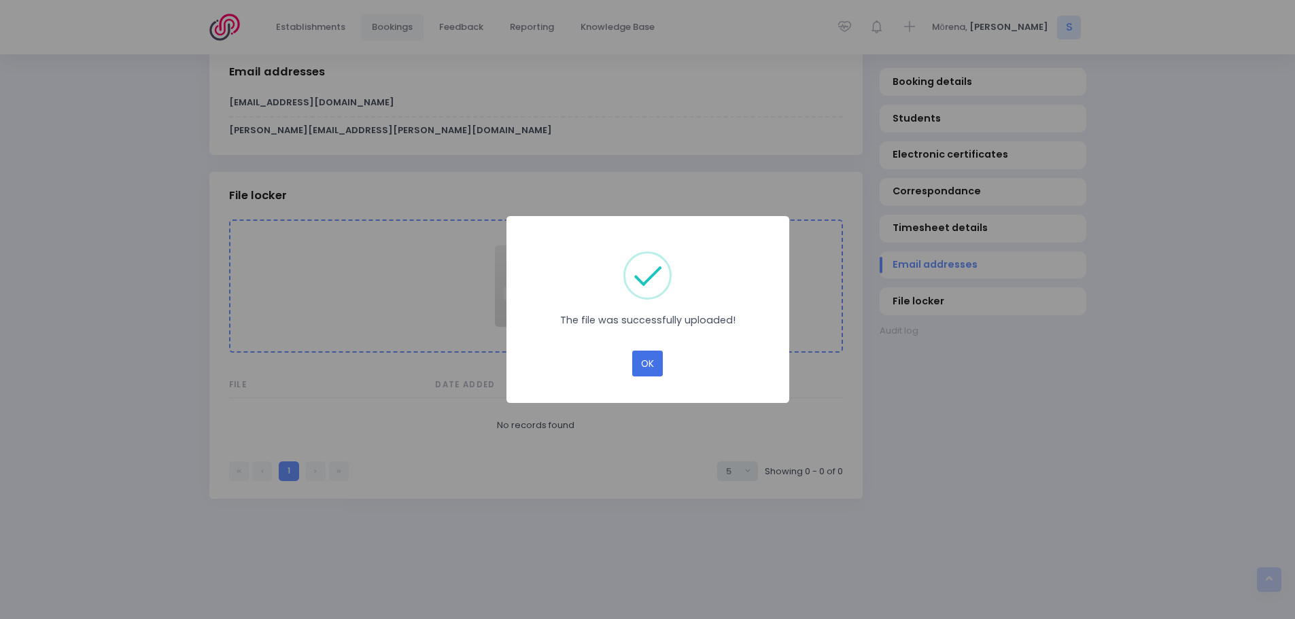
drag, startPoint x: 647, startPoint y: 364, endPoint x: 662, endPoint y: 371, distance: 17.3
click at [649, 364] on button "OK" at bounding box center [647, 364] width 31 height 26
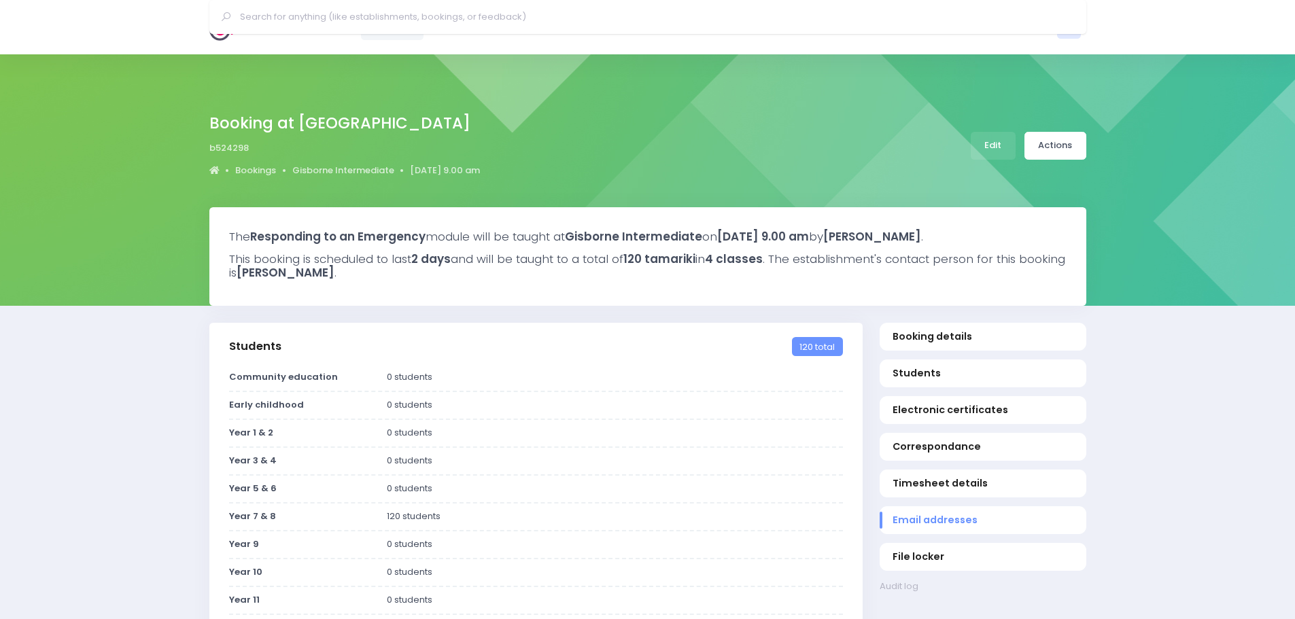
select select "5"
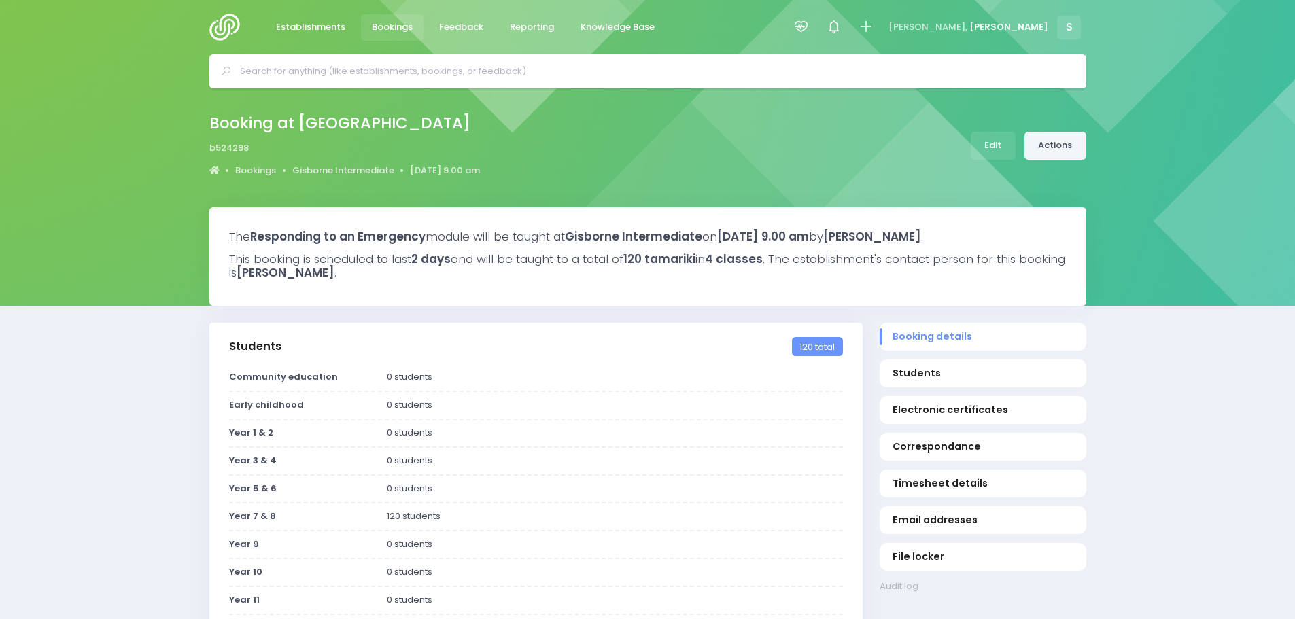
click at [1051, 148] on link "Actions" at bounding box center [1056, 146] width 62 height 28
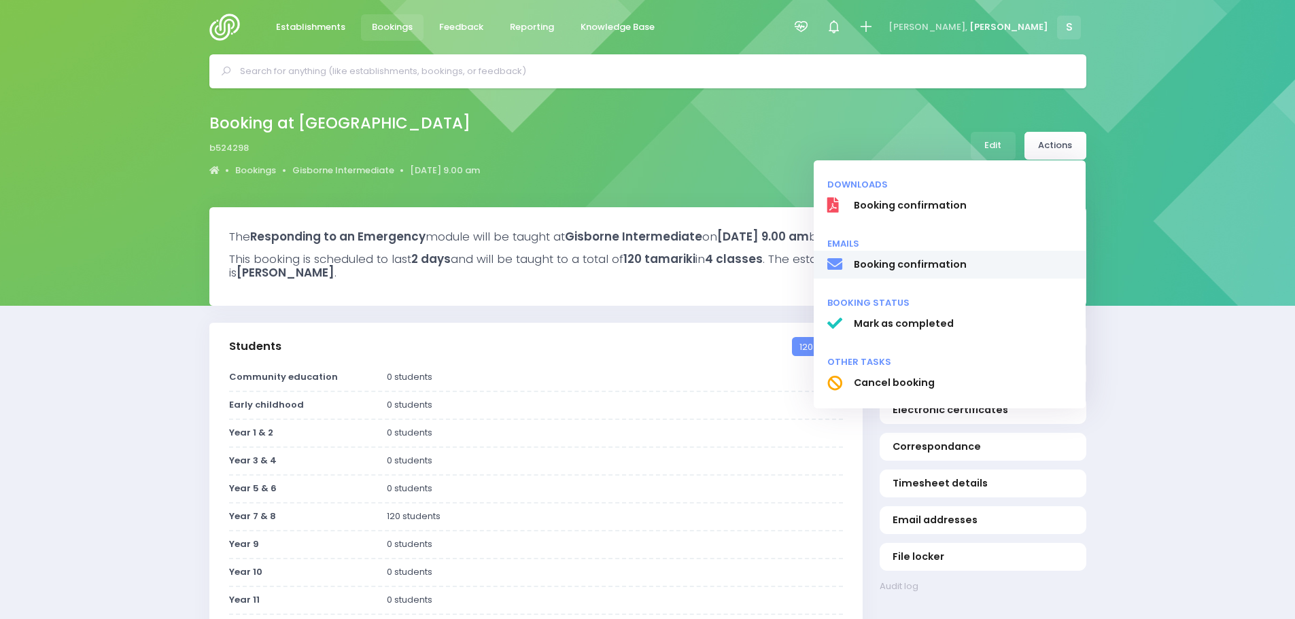
click at [889, 263] on span "Booking confirmation" at bounding box center [962, 265] width 219 height 14
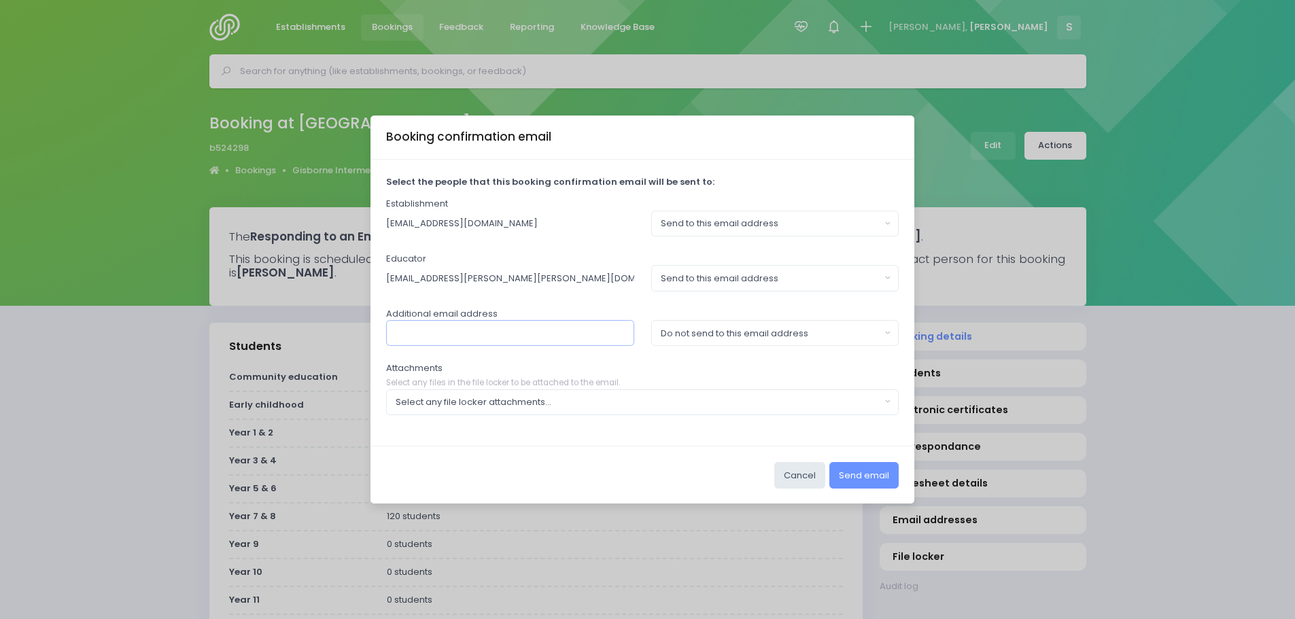
click at [438, 338] on input "text" at bounding box center [510, 333] width 248 height 26
click at [522, 333] on input "text" at bounding box center [510, 333] width 248 height 26
click at [464, 329] on input "text" at bounding box center [510, 333] width 248 height 26
paste input "tamara.douglas@gisint.school.nz"
type input "tamara.douglas@gisint.school.nz"
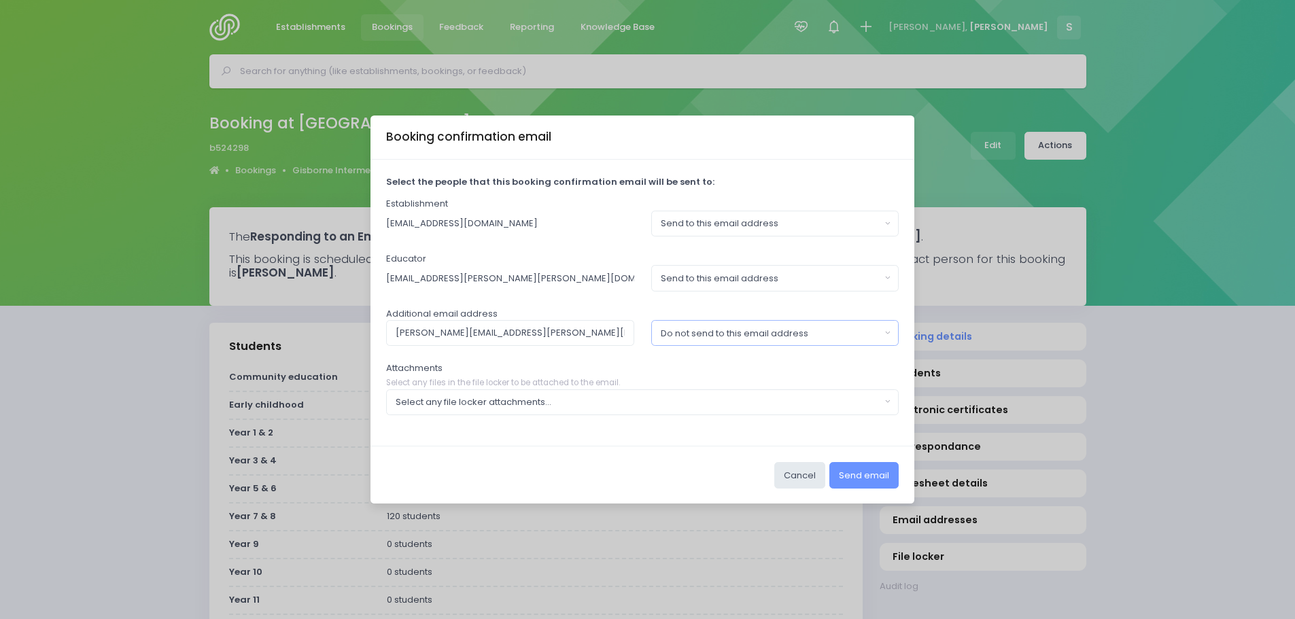
click at [704, 328] on div "Do not send to this email address" at bounding box center [771, 334] width 220 height 14
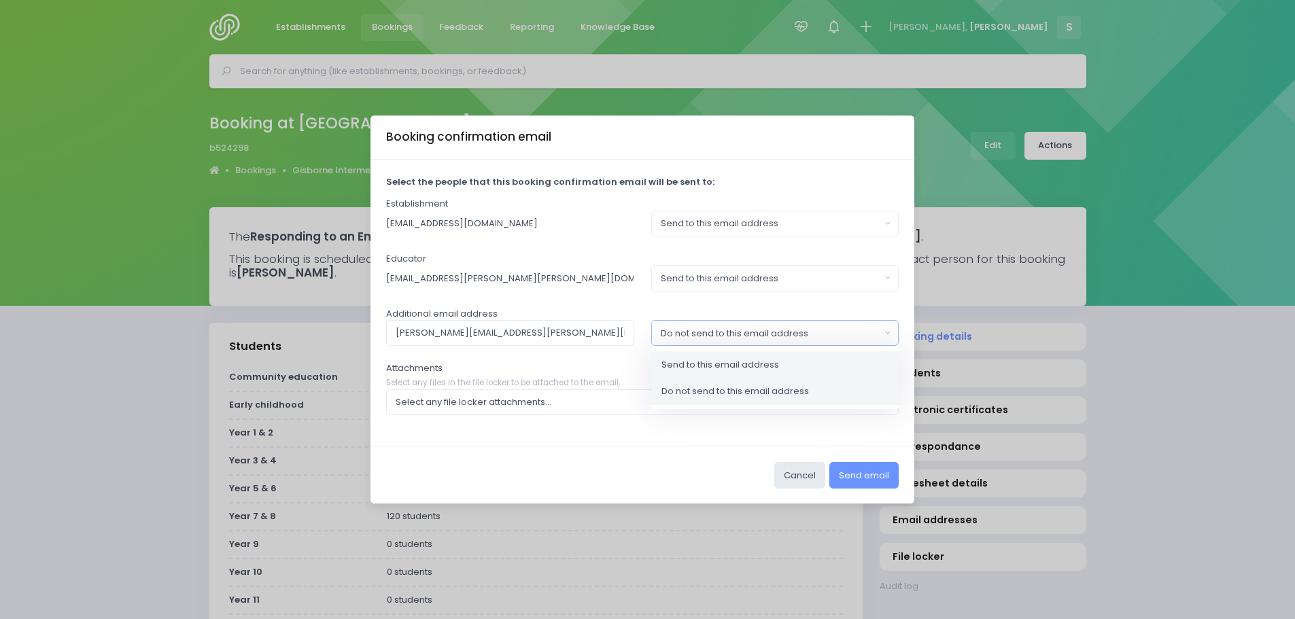
click at [711, 361] on span "Send to this email address" at bounding box center [721, 365] width 118 height 14
select select "send"
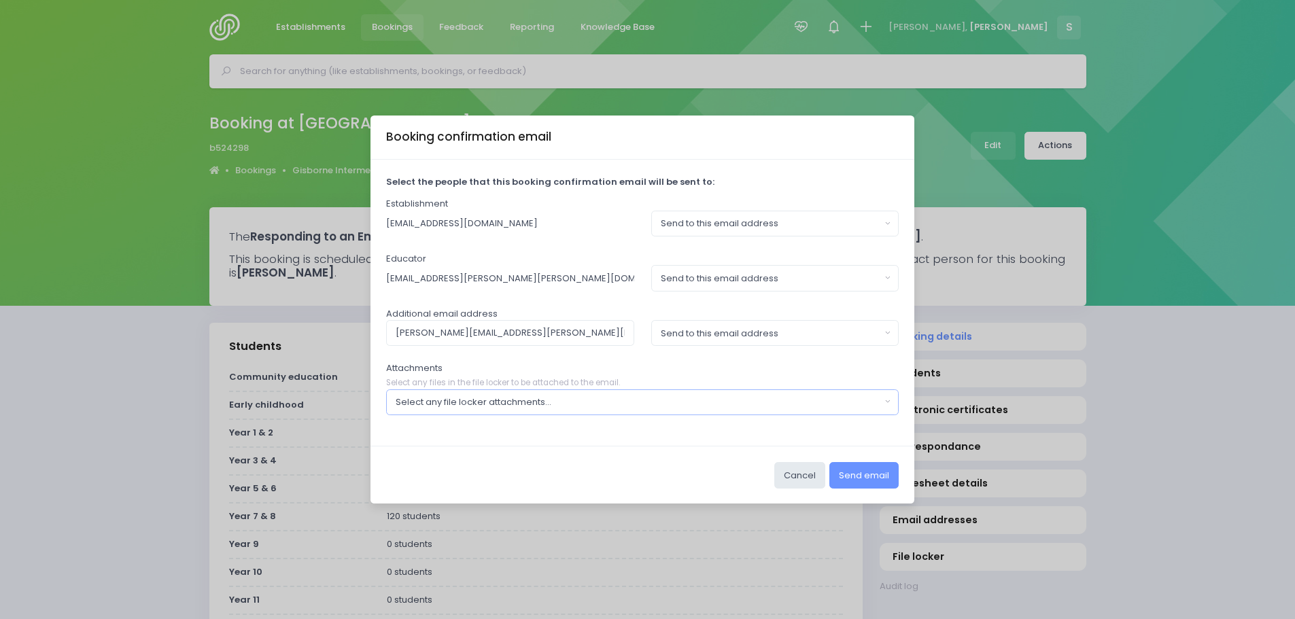
click at [650, 405] on div "Select any file locker attachments..." at bounding box center [639, 403] width 486 height 14
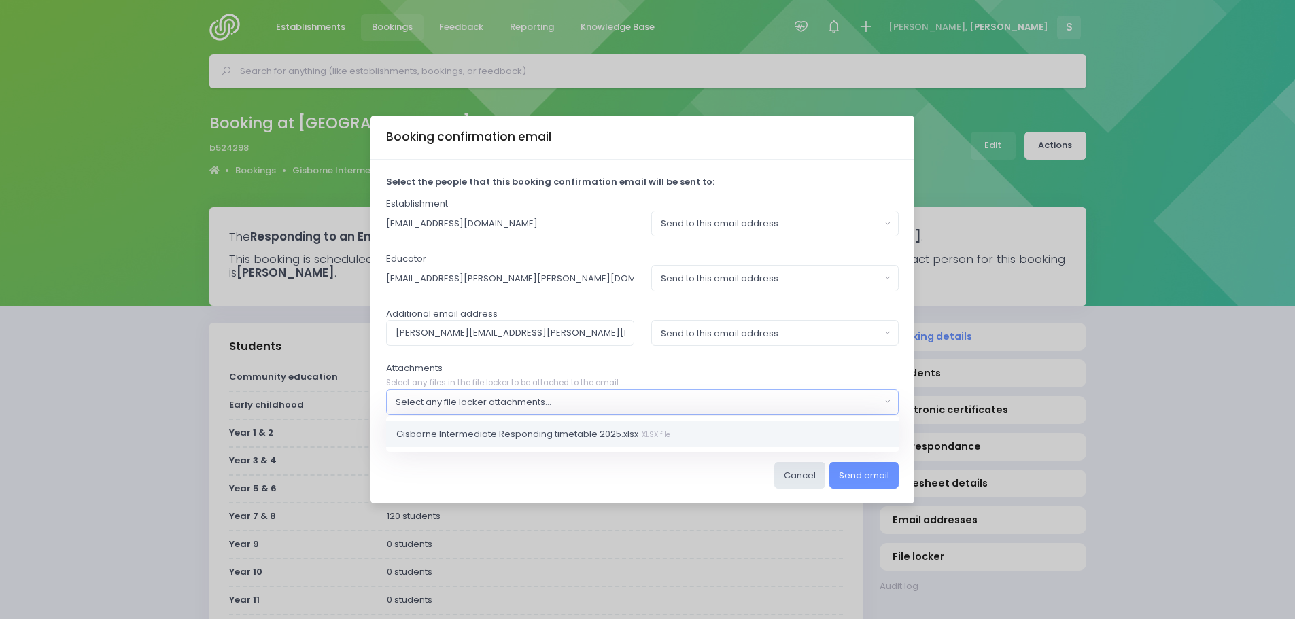
click at [591, 432] on span "Gisborne Intermediate Responding timetable 2025.xlsx XLSX file" at bounding box center [533, 434] width 274 height 14
select select "11455"
click at [860, 483] on button "Send email" at bounding box center [864, 475] width 69 height 26
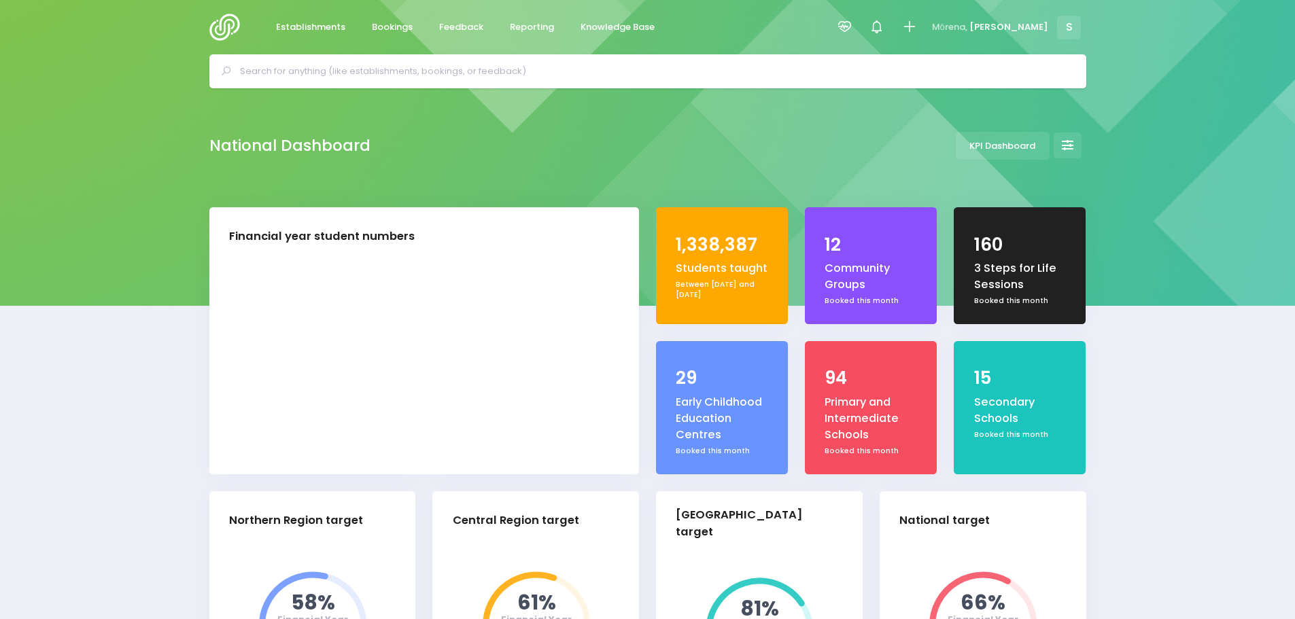
select select "5"
